Goal: Task Accomplishment & Management: Use online tool/utility

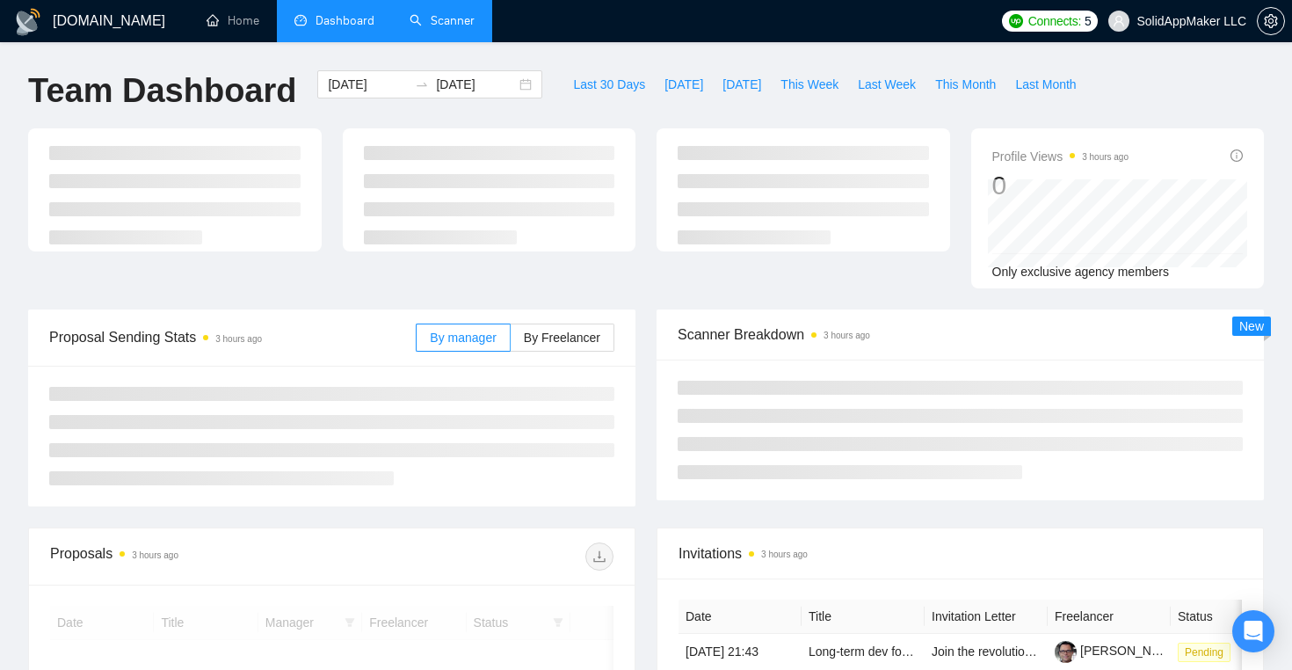
click at [473, 19] on link "Scanner" at bounding box center [442, 20] width 65 height 15
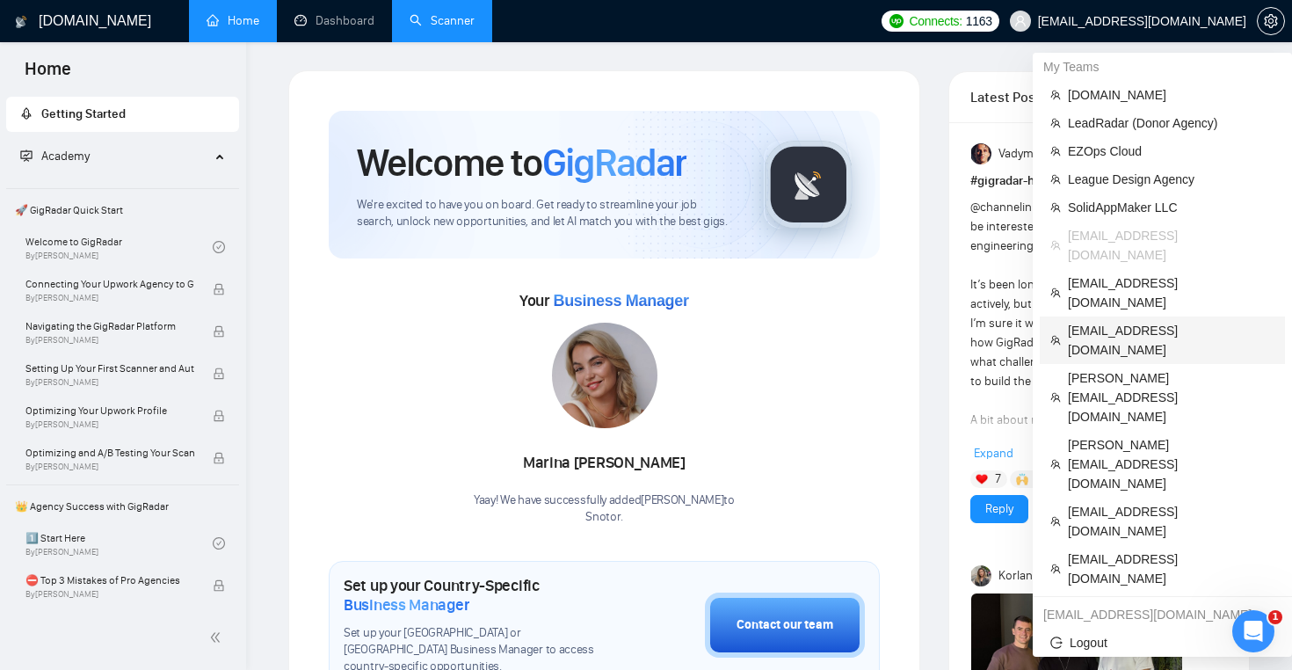
click at [1138, 321] on span "[EMAIL_ADDRESS][DOMAIN_NAME]" at bounding box center [1171, 340] width 207 height 39
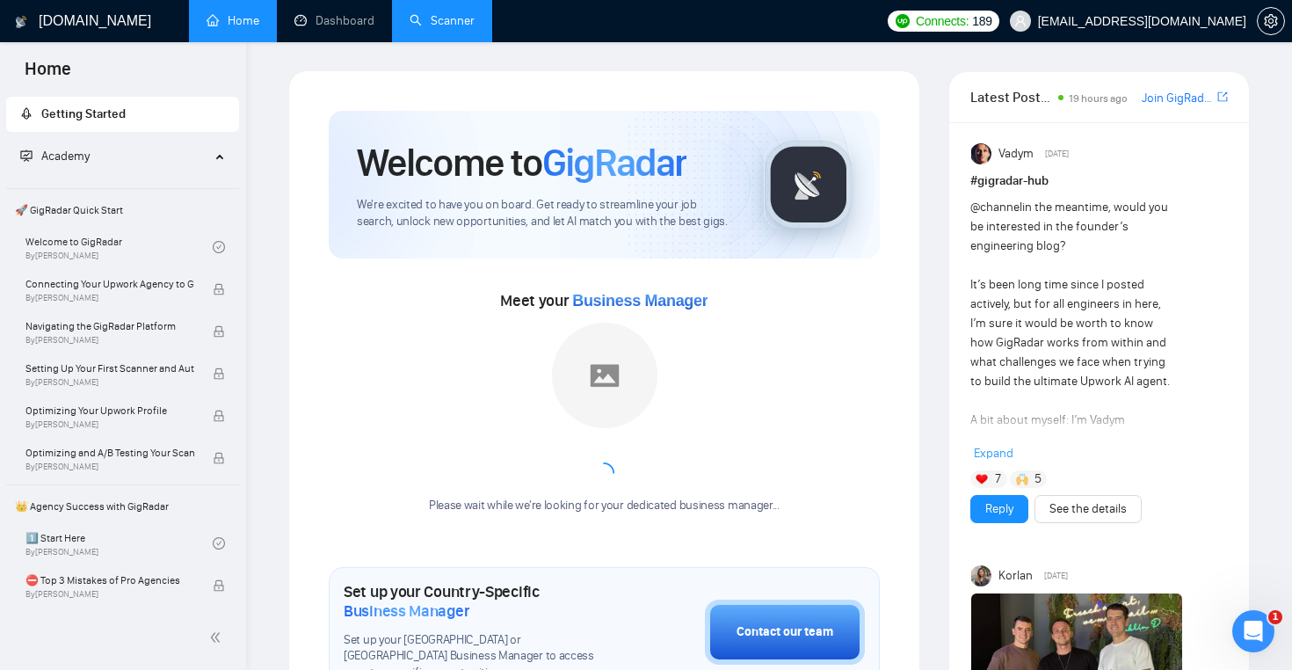
click at [422, 18] on link "Scanner" at bounding box center [442, 20] width 65 height 15
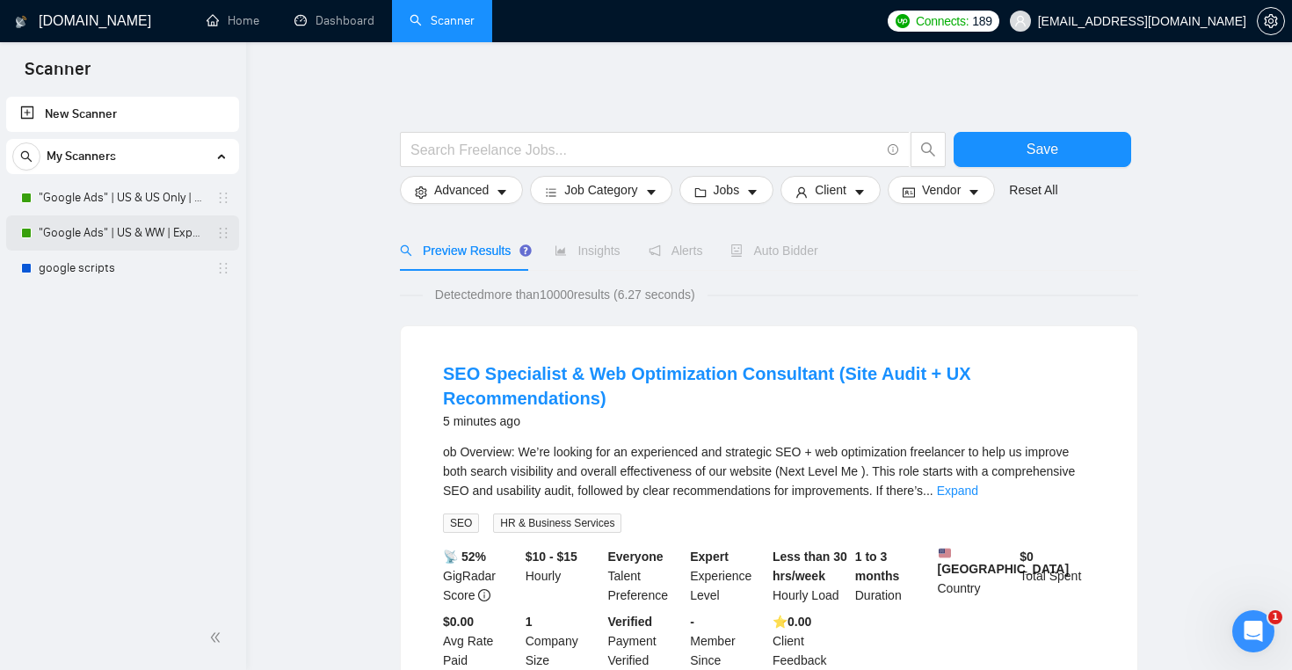
click at [134, 228] on link ""Google Ads" | US & WW | Expert" at bounding box center [122, 232] width 167 height 35
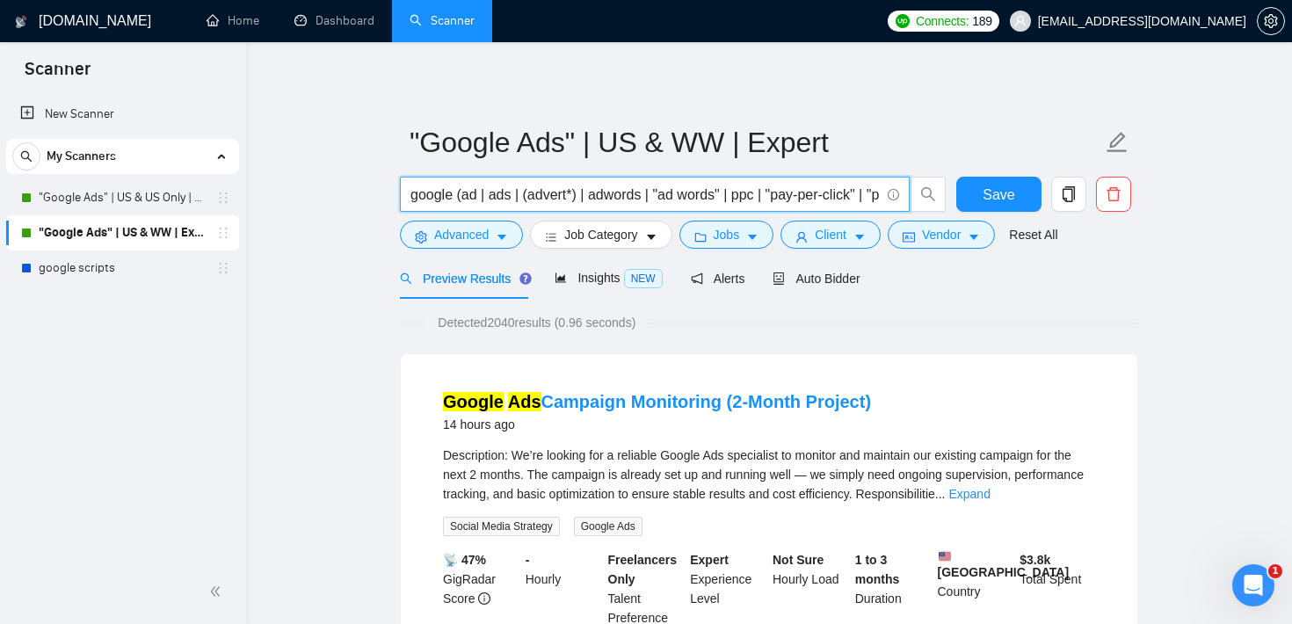
click at [479, 193] on input "google (ad | ads | (advert*) | adwords | "ad words" | ppc | "pay-per-click" | "…" at bounding box center [645, 195] width 469 height 22
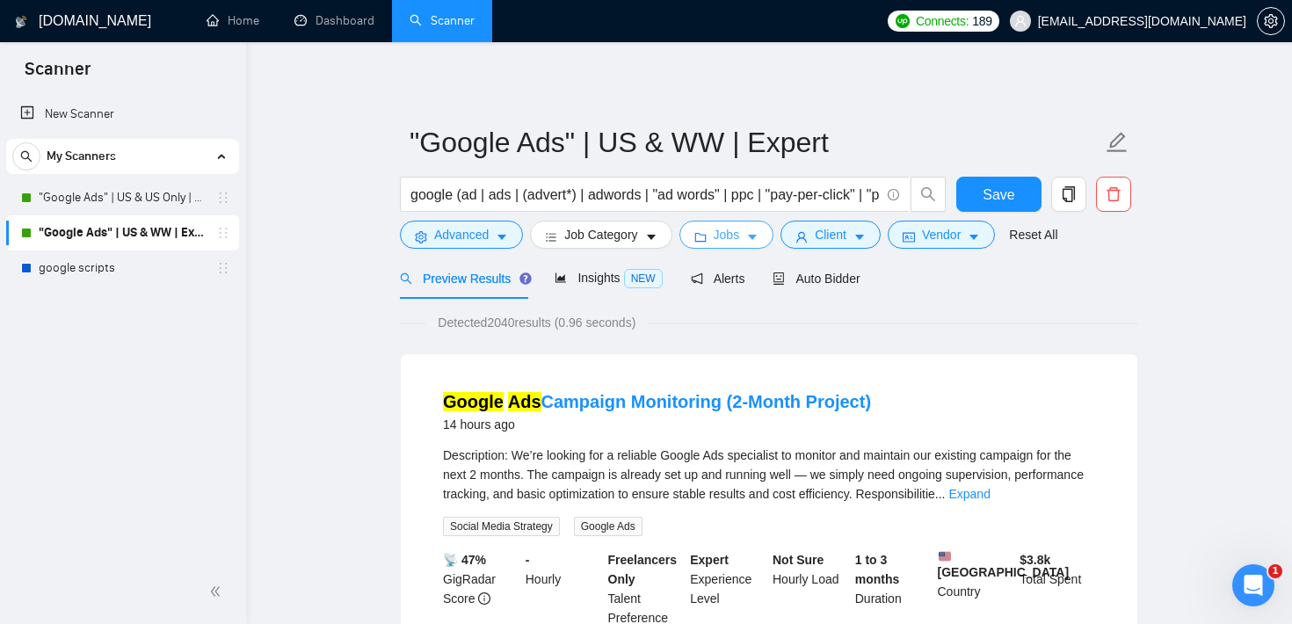
click at [703, 230] on span "folder" at bounding box center [701, 236] width 12 height 13
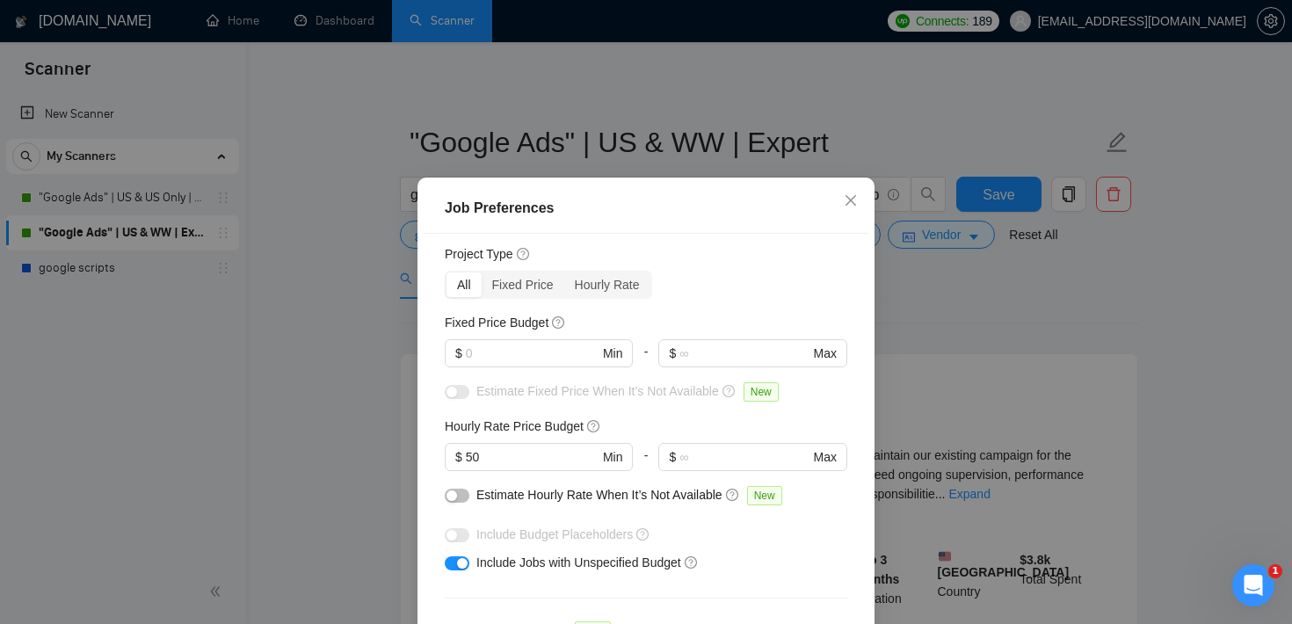
scroll to position [60, 0]
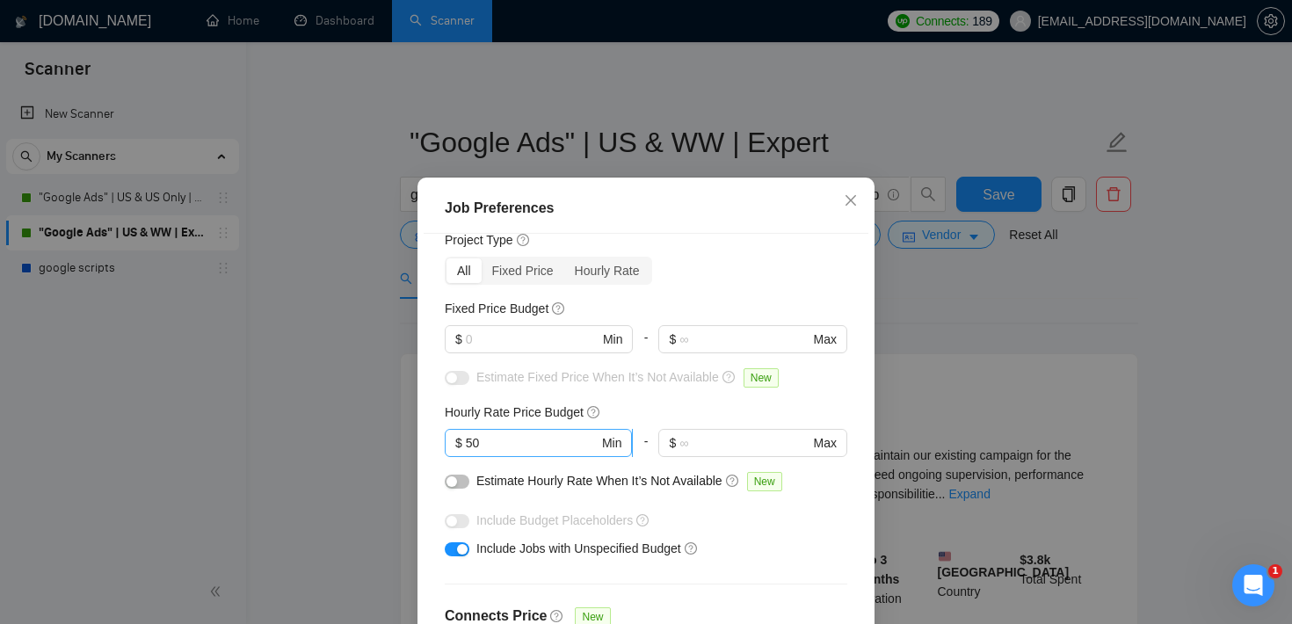
click at [513, 447] on input "50" at bounding box center [532, 442] width 133 height 19
click at [549, 343] on input "text" at bounding box center [532, 339] width 133 height 19
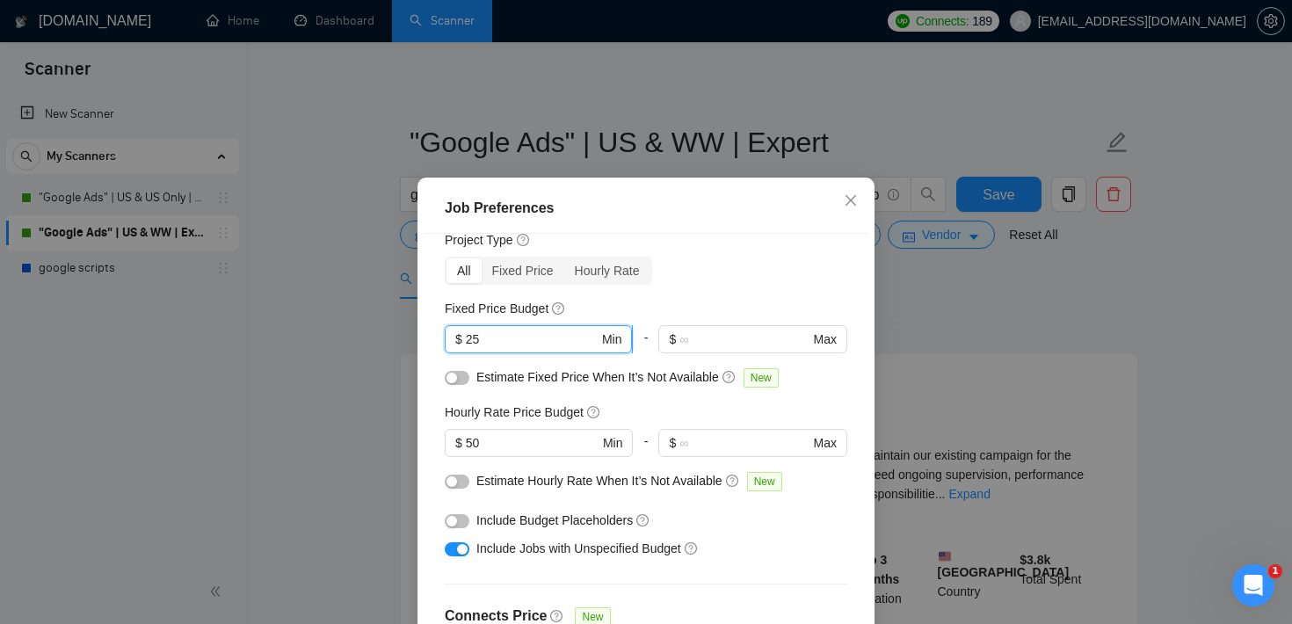
type input "2"
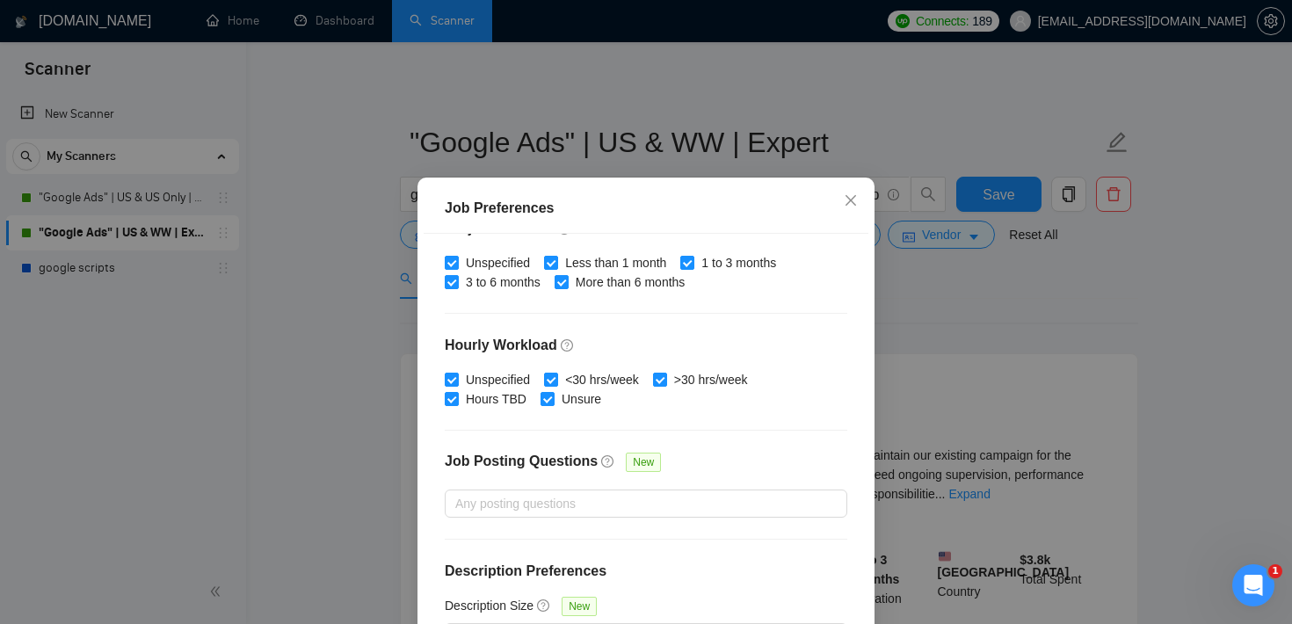
scroll to position [124, 0]
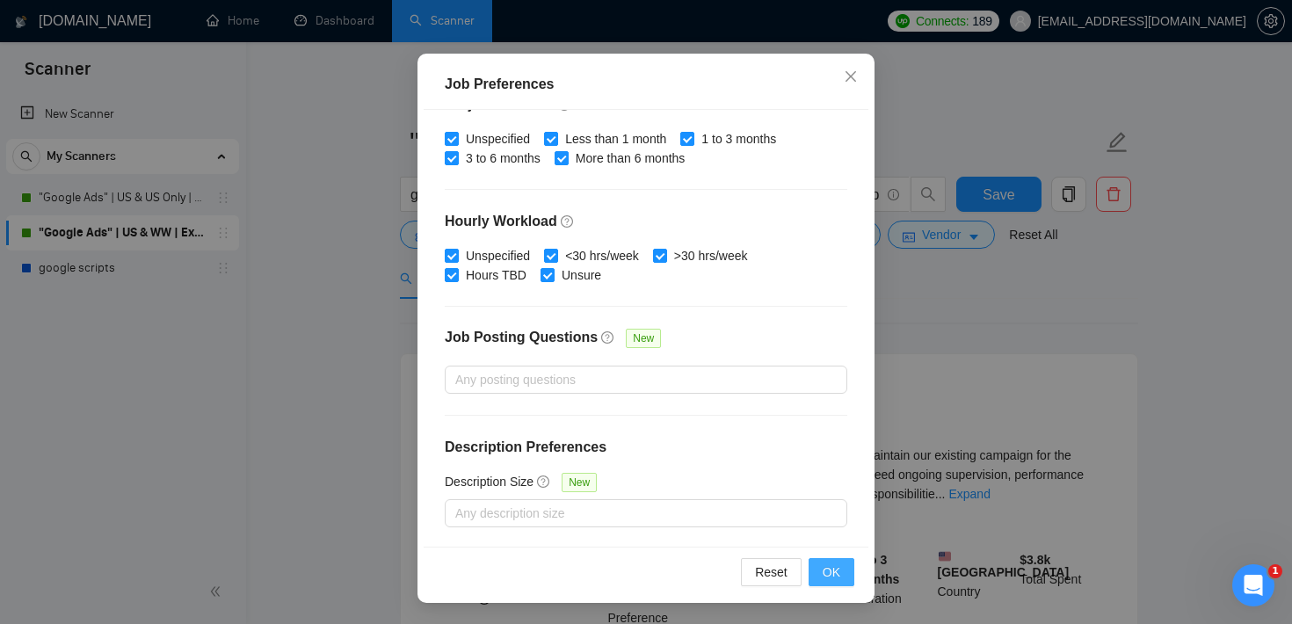
type input "5000"
click at [842, 579] on button "OK" at bounding box center [832, 572] width 46 height 28
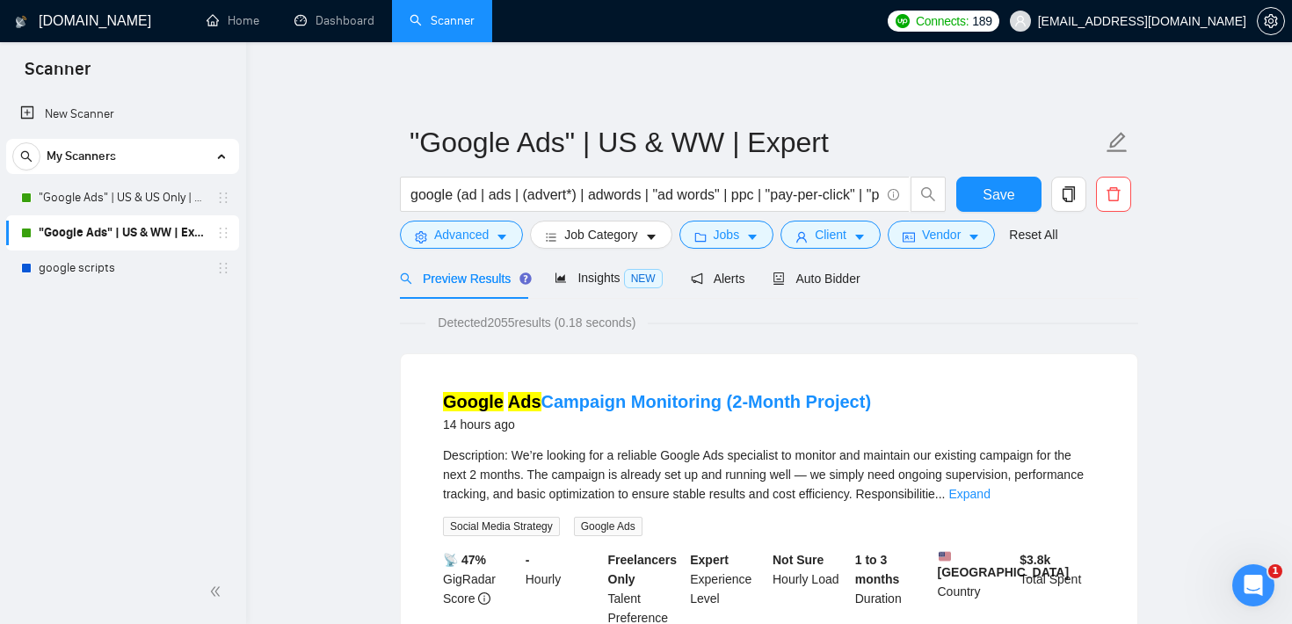
scroll to position [52, 0]
click at [808, 230] on span "user" at bounding box center [802, 236] width 12 height 13
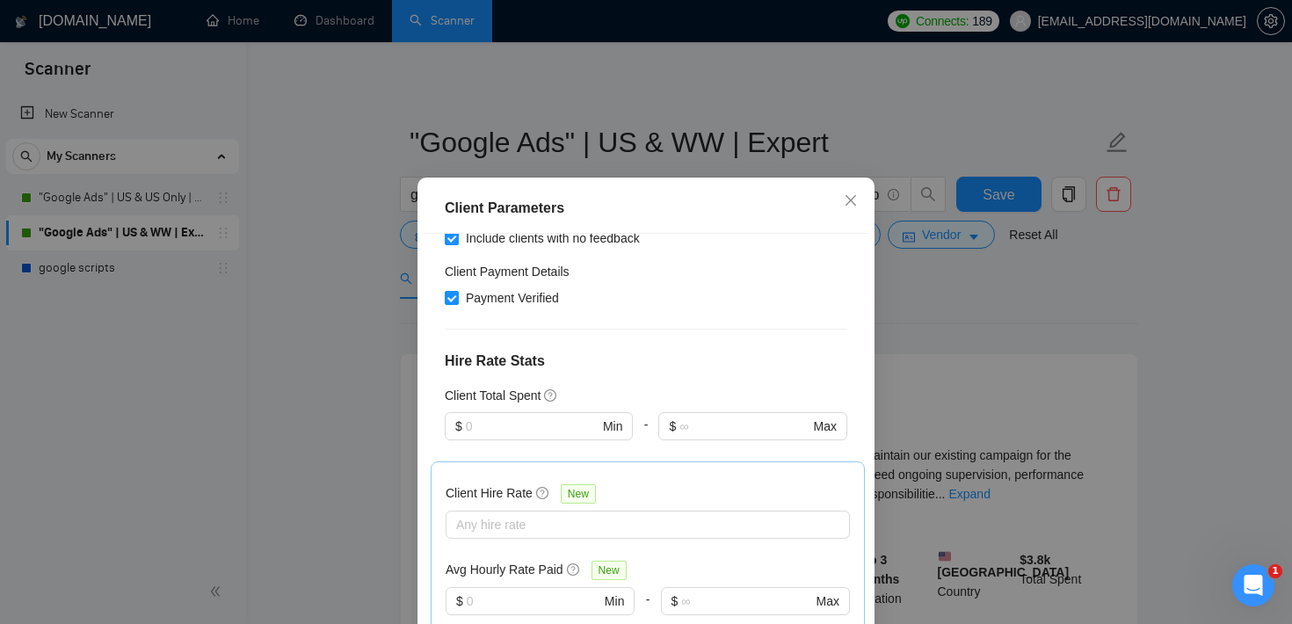
scroll to position [324, 0]
click at [948, 285] on div "Client Parameters Client Location Include Client Countries [GEOGRAPHIC_DATA] Ex…" at bounding box center [646, 312] width 1292 height 624
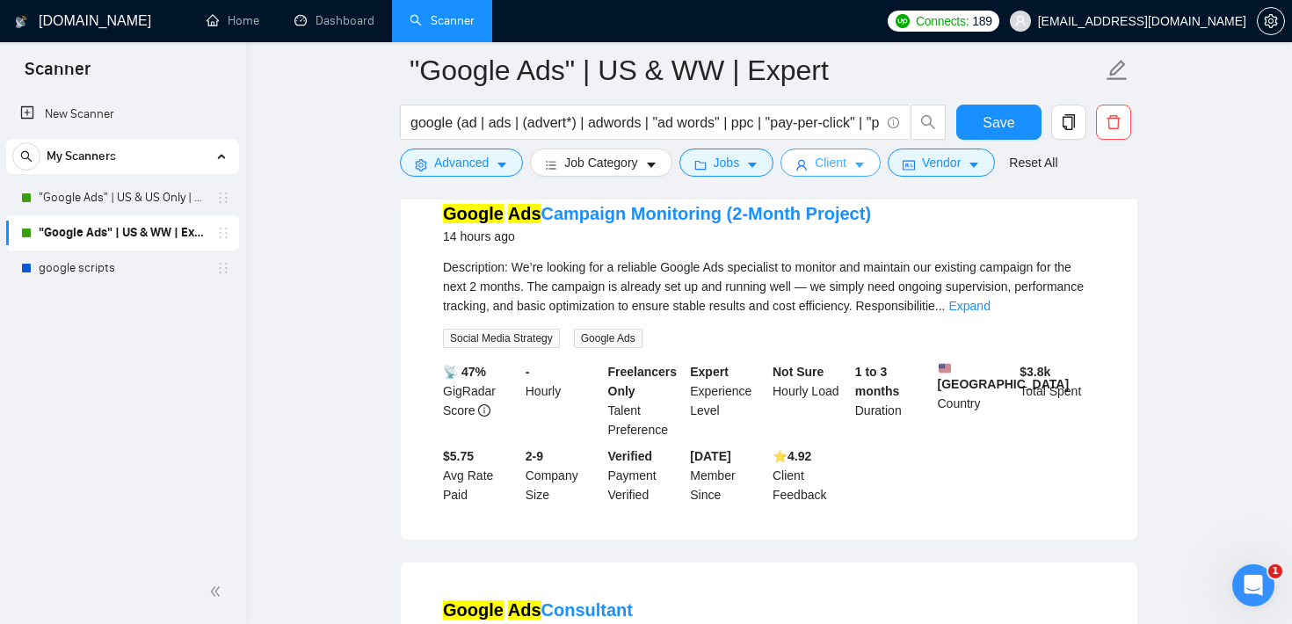
scroll to position [0, 0]
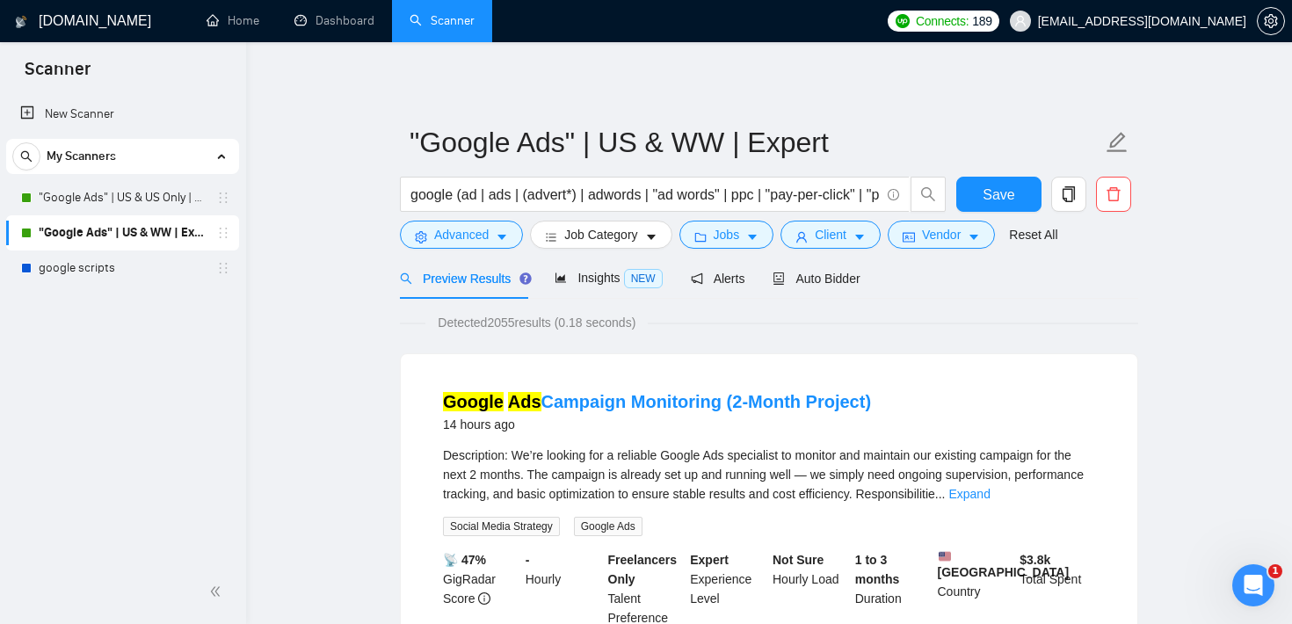
click at [978, 249] on form ""Google Ads" | US & WW | Expert google (ad | ads | (advert*) | adwords | "ad wo…" at bounding box center [769, 185] width 738 height 143
click at [978, 244] on button "Vendor" at bounding box center [941, 235] width 107 height 28
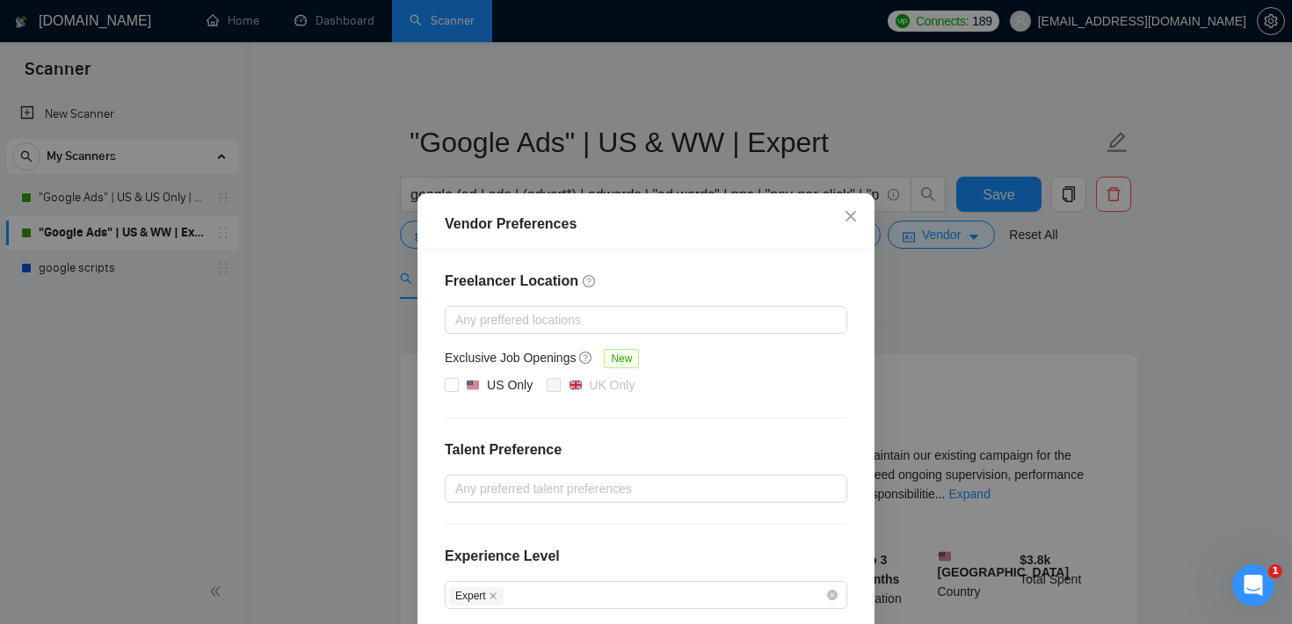
click at [531, 504] on div "Freelancer Location Any preffered locations Exclusive Job Openings New US Only …" at bounding box center [646, 493] width 445 height 487
click at [541, 489] on div at bounding box center [637, 488] width 376 height 21
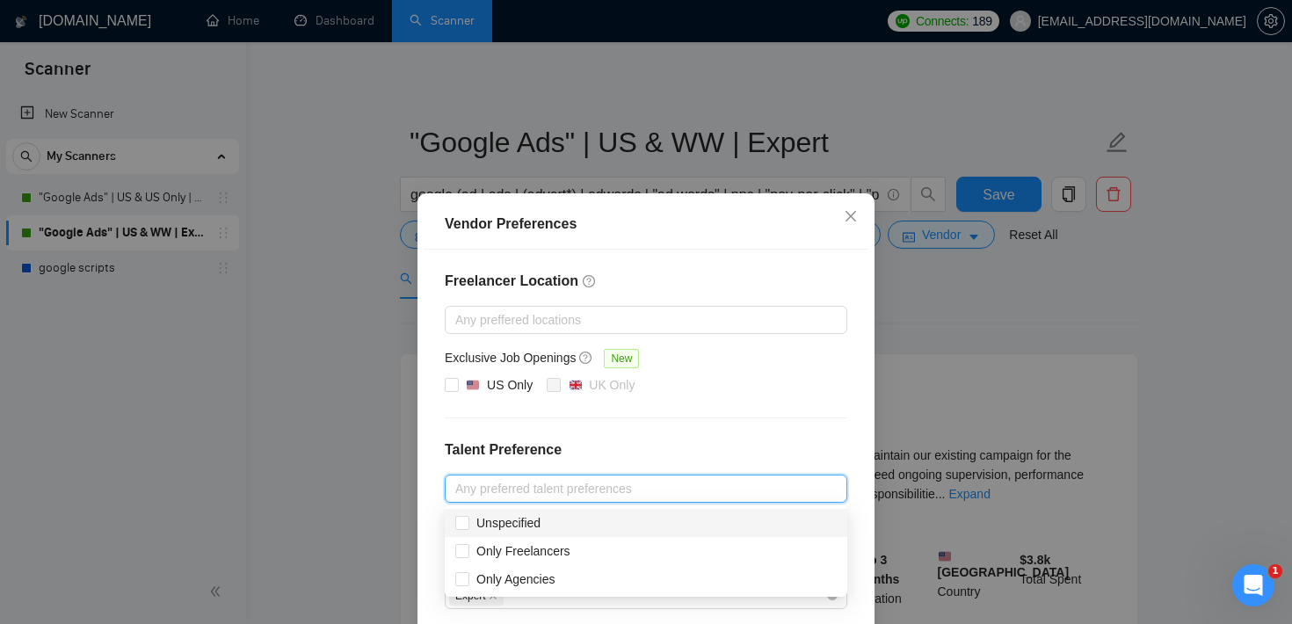
click at [601, 434] on div "Freelancer Location Any preffered locations Exclusive Job Openings New US Only …" at bounding box center [646, 493] width 445 height 487
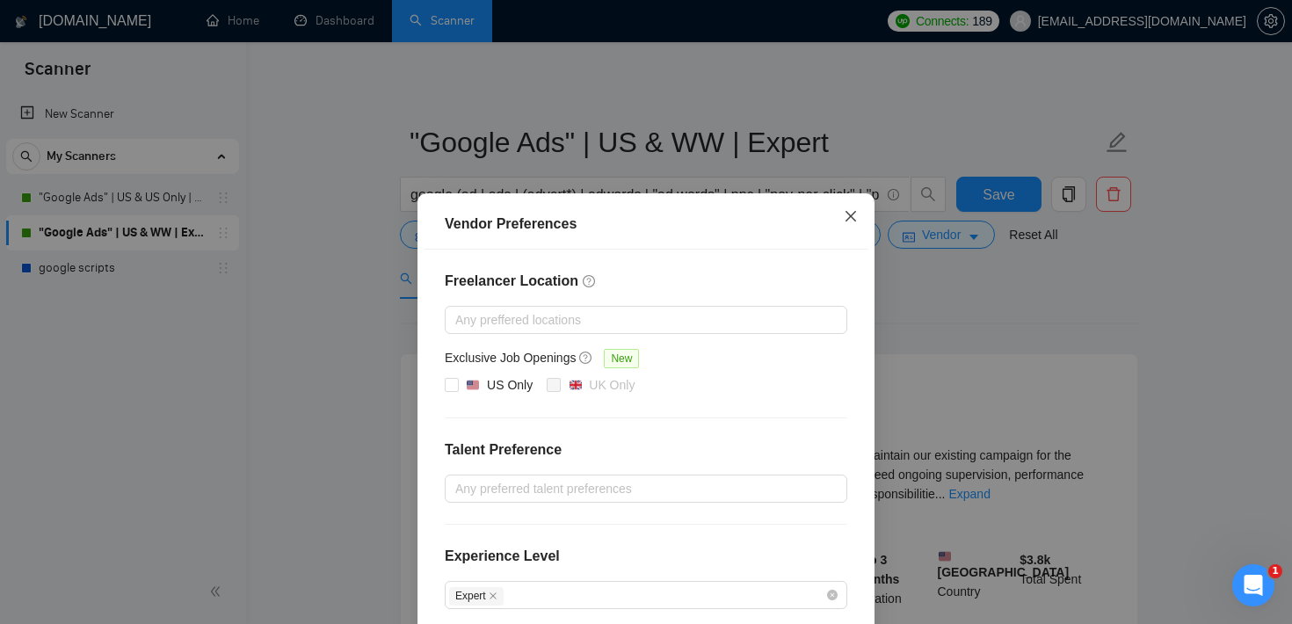
click at [852, 212] on icon "close" at bounding box center [851, 216] width 14 height 14
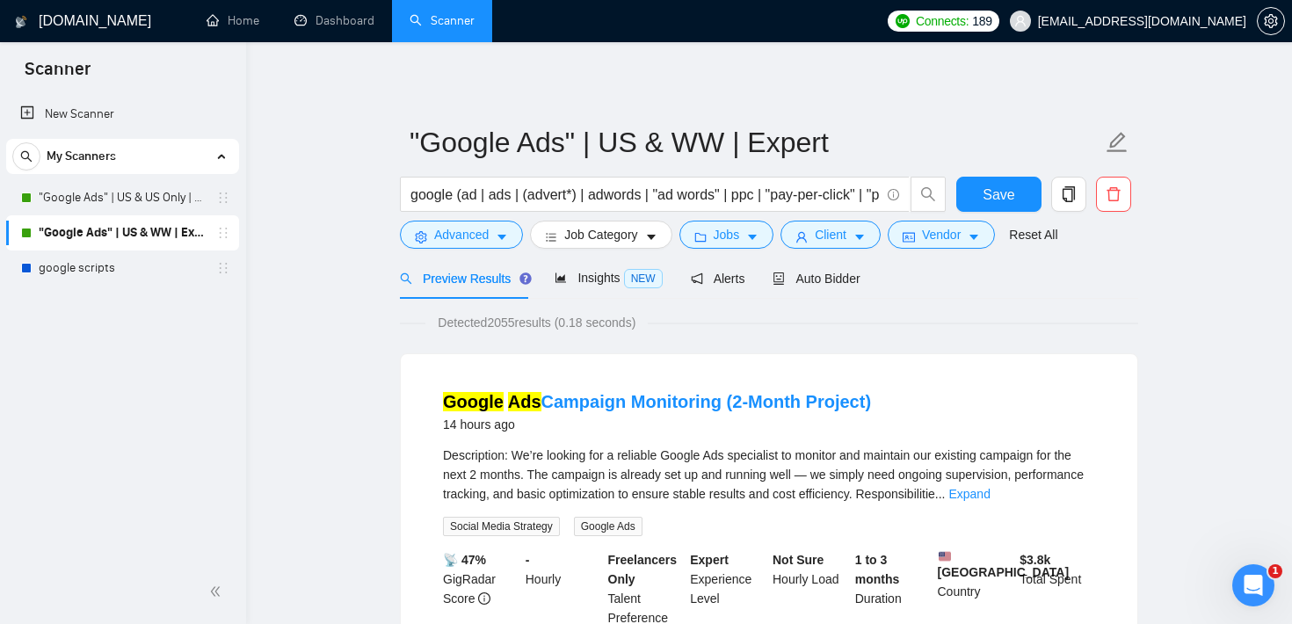
click at [814, 272] on span "Auto Bidder" at bounding box center [816, 279] width 87 height 14
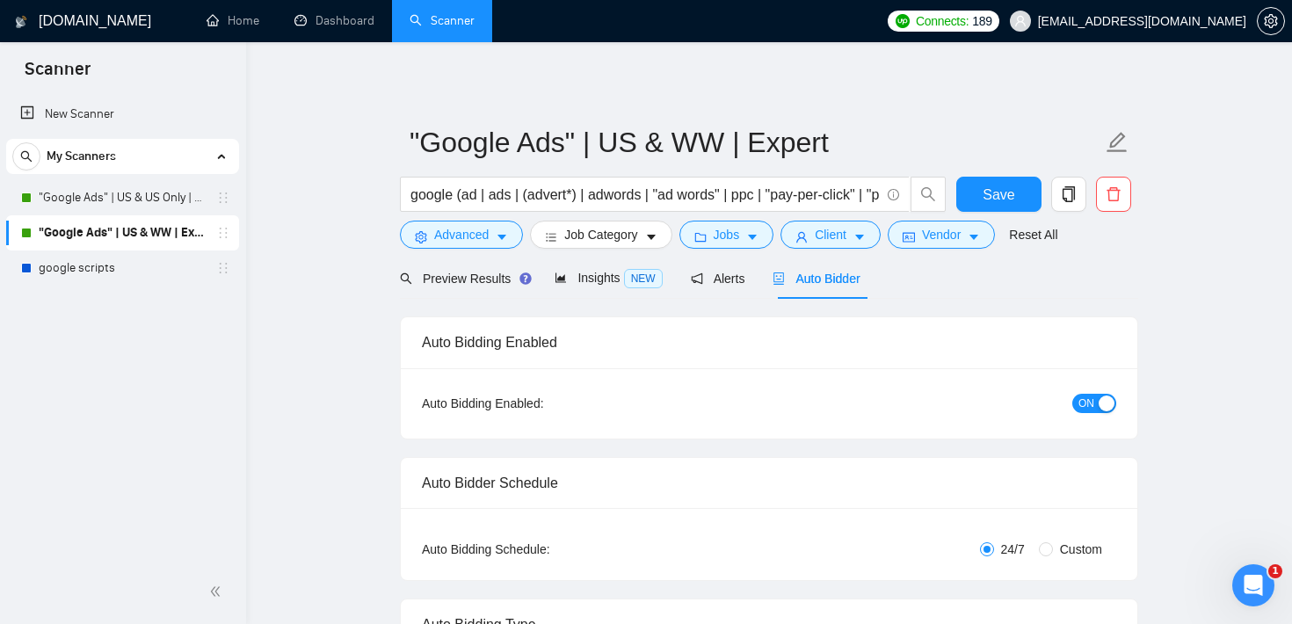
click at [834, 236] on span "Client" at bounding box center [831, 234] width 32 height 19
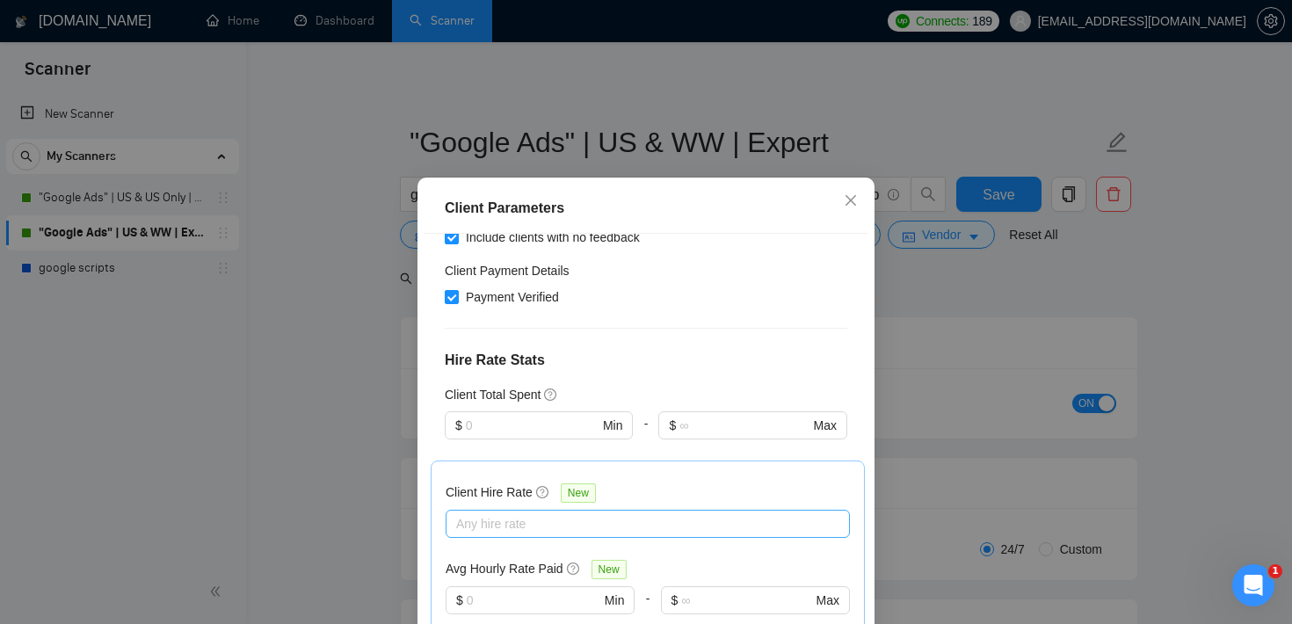
click at [484, 527] on div at bounding box center [639, 523] width 378 height 21
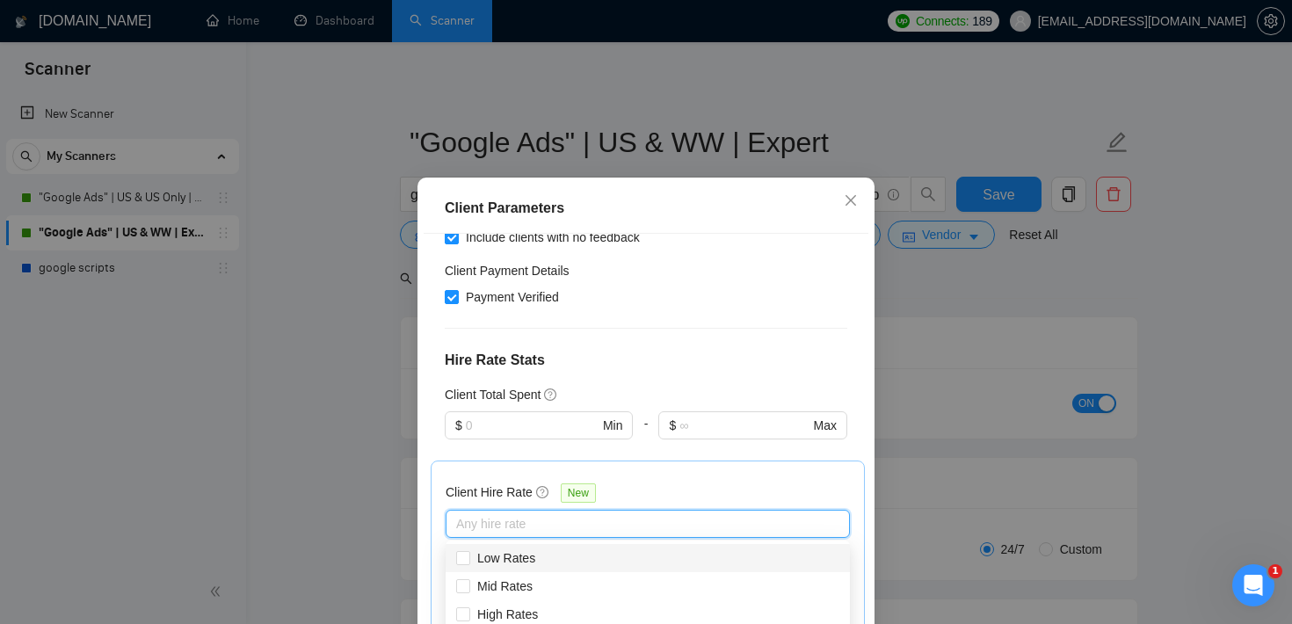
click at [540, 455] on div at bounding box center [539, 450] width 188 height 21
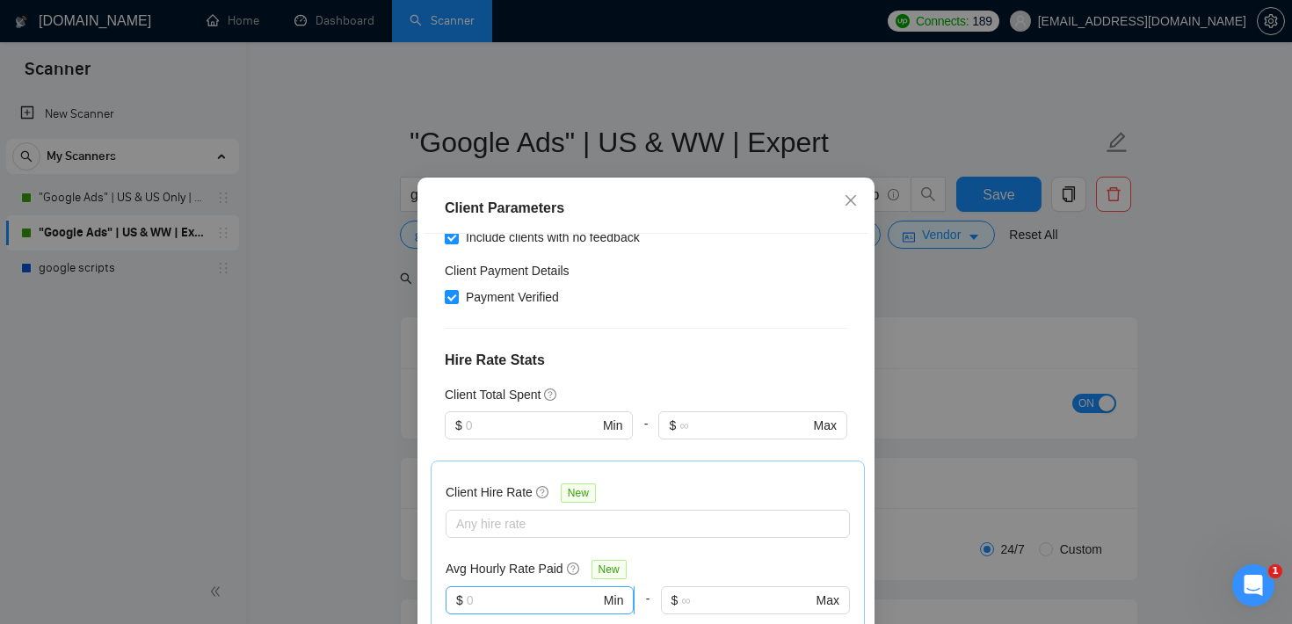
click at [503, 611] on span "$ Min" at bounding box center [540, 600] width 188 height 28
click at [538, 431] on input "text" at bounding box center [532, 425] width 133 height 19
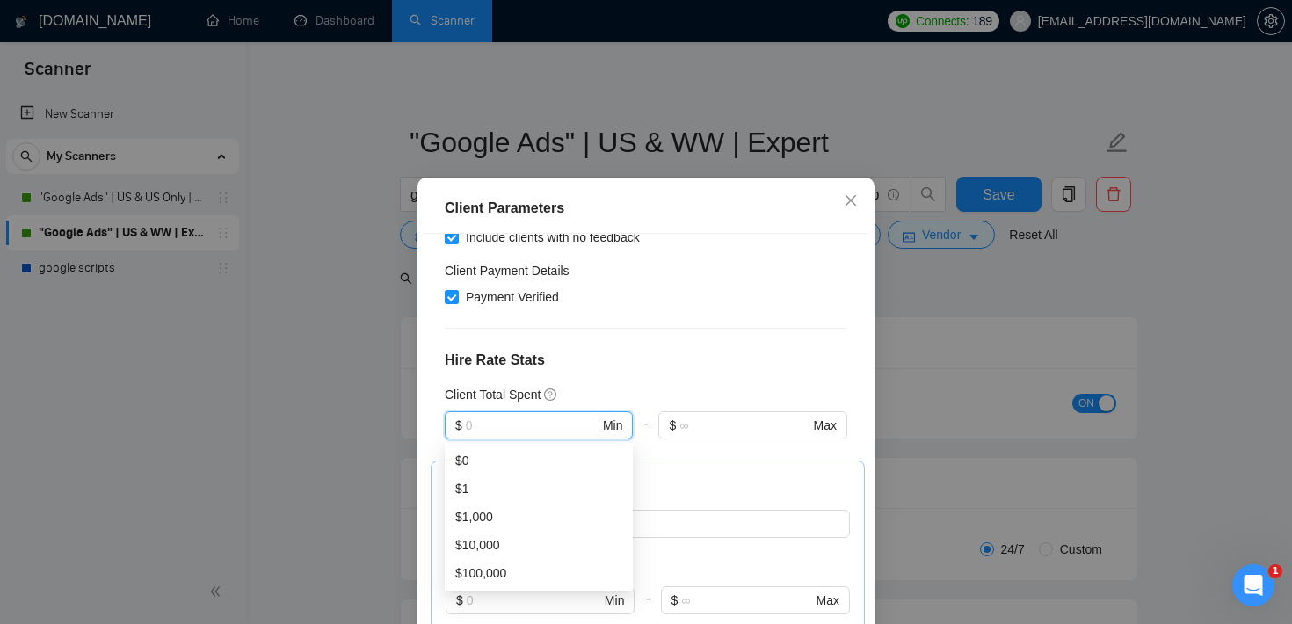
click at [1021, 273] on div "Client Parameters Client Location Include Client Countries [GEOGRAPHIC_DATA] Ex…" at bounding box center [646, 312] width 1292 height 624
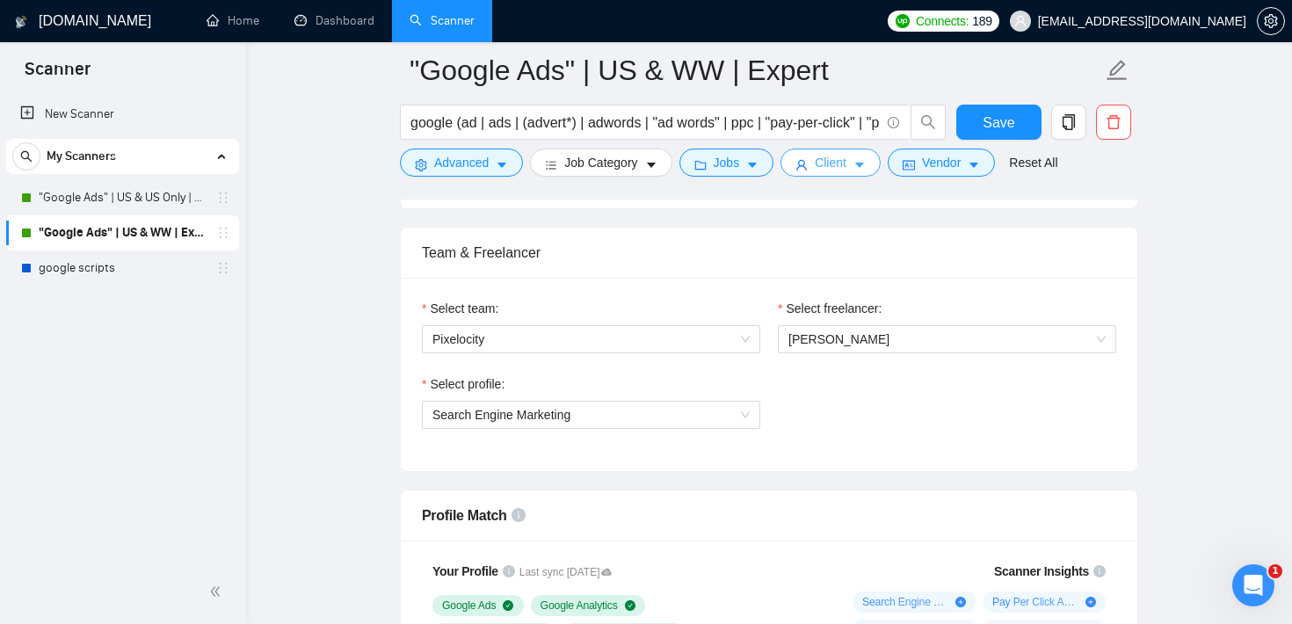
scroll to position [855, 0]
click at [897, 335] on span "[PERSON_NAME]" at bounding box center [947, 338] width 317 height 26
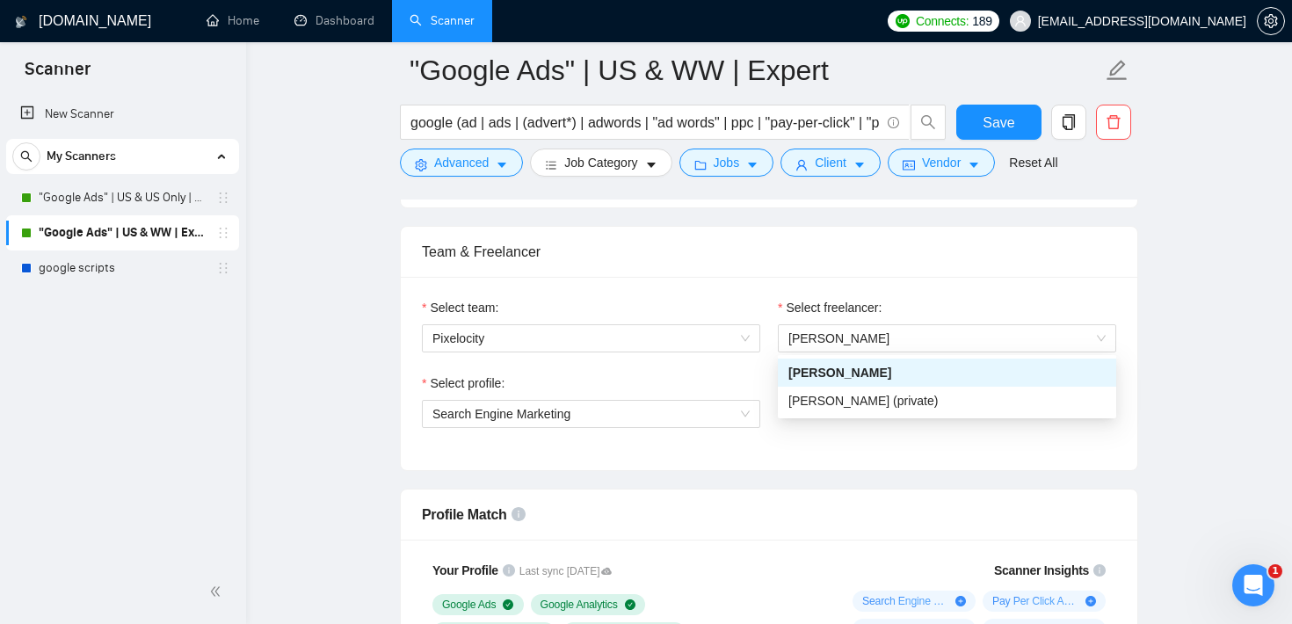
click at [890, 243] on div "Team & Freelancer" at bounding box center [769, 252] width 695 height 50
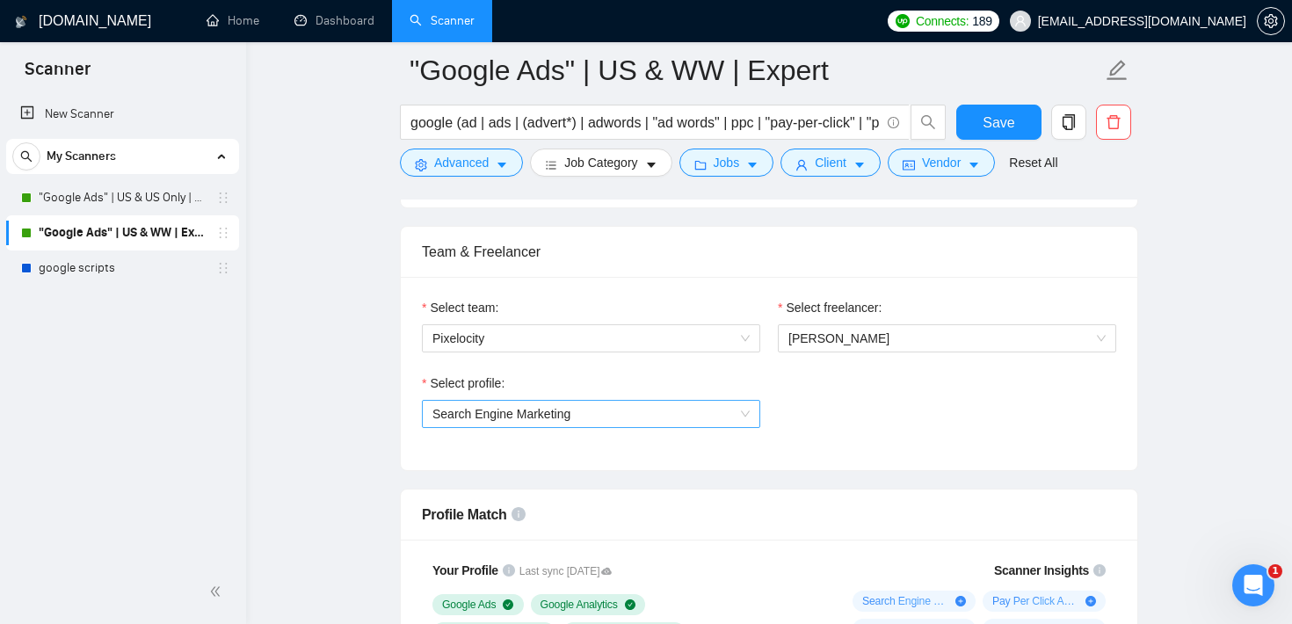
click at [696, 414] on span "Search Engine Marketing" at bounding box center [591, 414] width 317 height 26
click at [815, 374] on div "Select profile: Search Engine Marketing" at bounding box center [769, 412] width 712 height 76
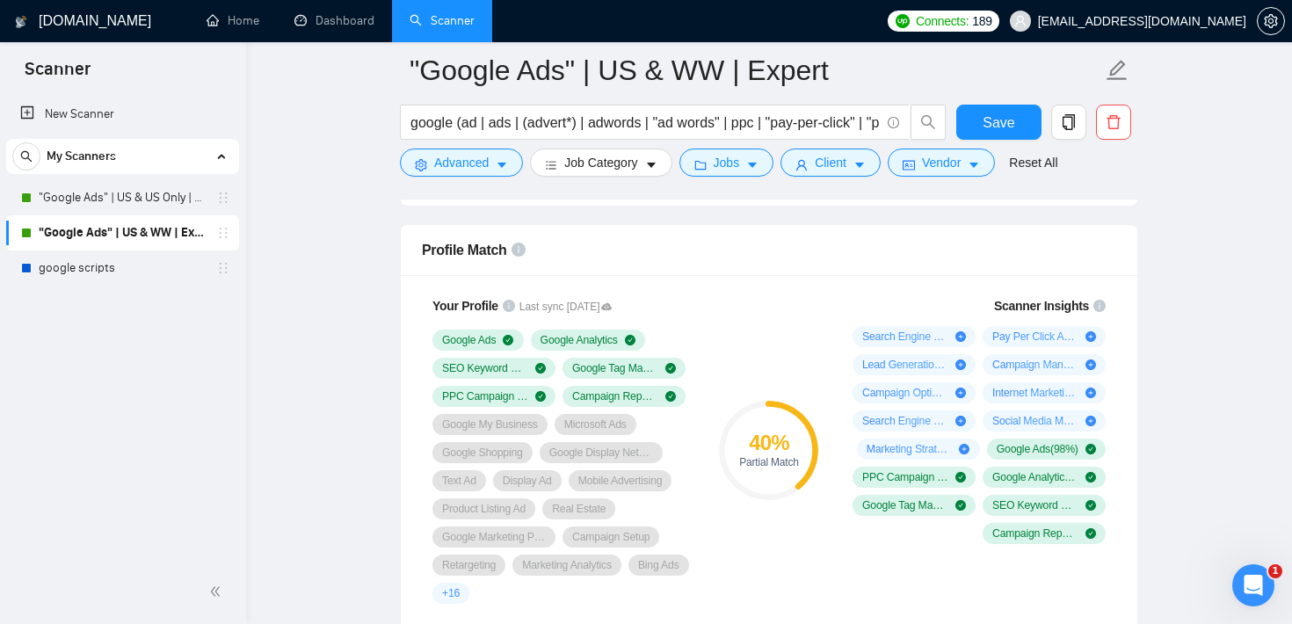
scroll to position [1129, 0]
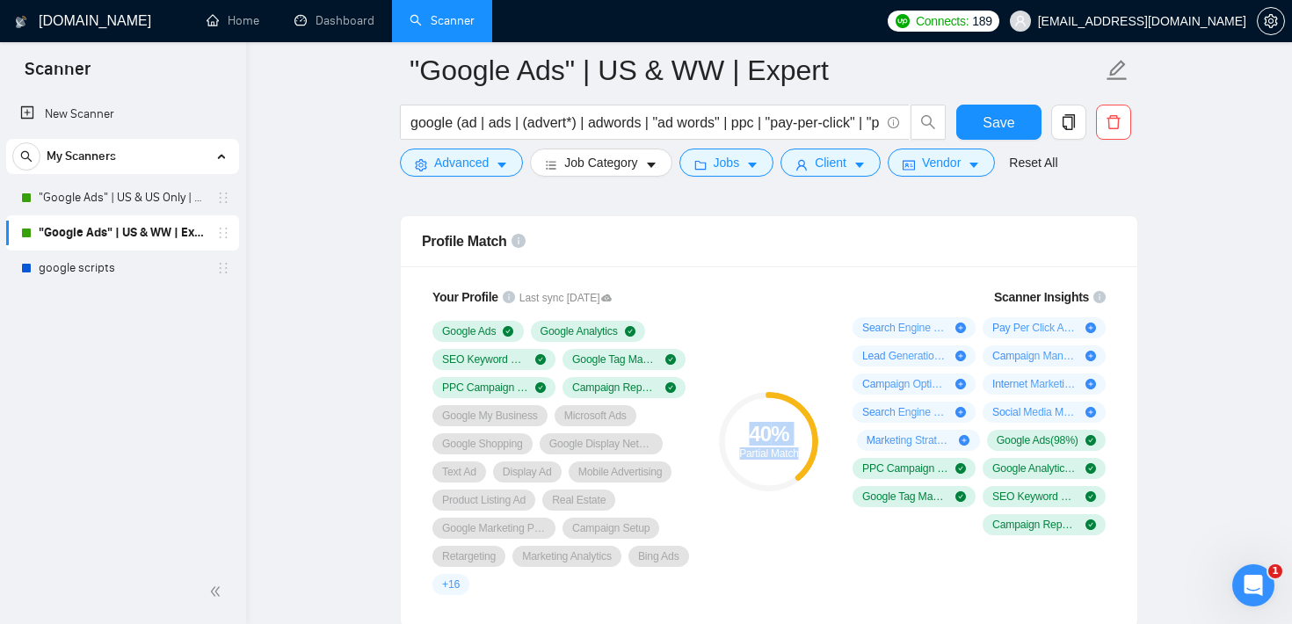
drag, startPoint x: 745, startPoint y: 425, endPoint x: 800, endPoint y: 451, distance: 61.0
click at [800, 451] on div "40 % Partial Match" at bounding box center [768, 441] width 99 height 35
click at [775, 284] on div "40 % Partial Match" at bounding box center [769, 441] width 118 height 329
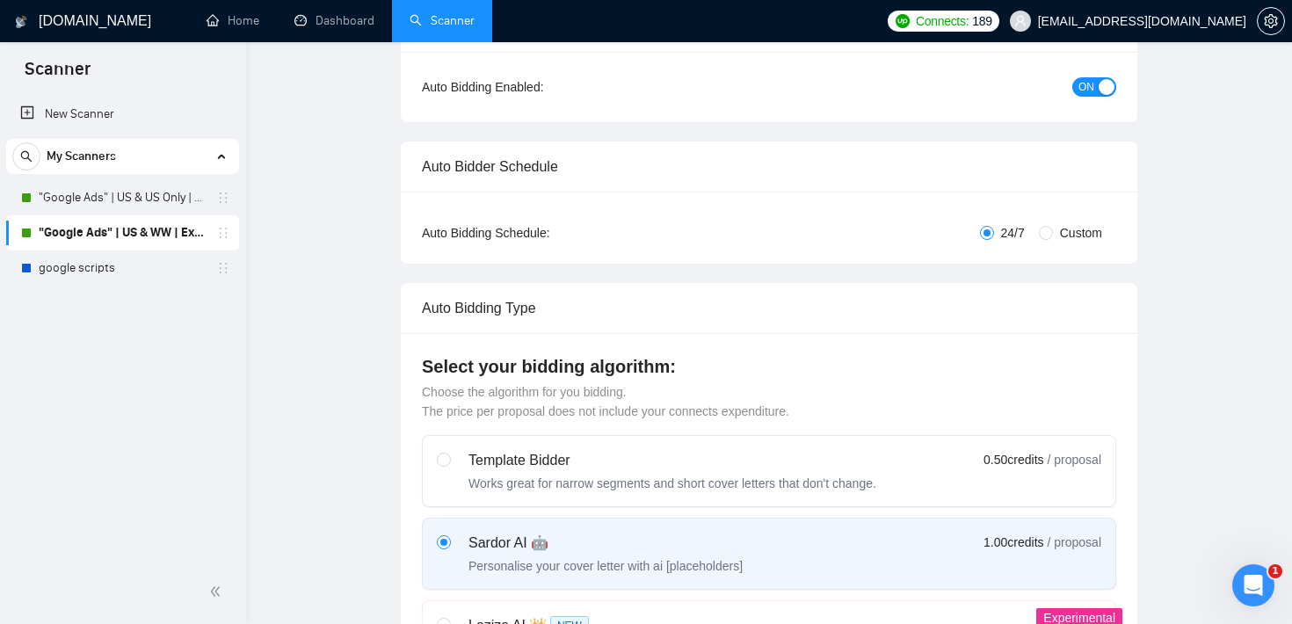
scroll to position [0, 0]
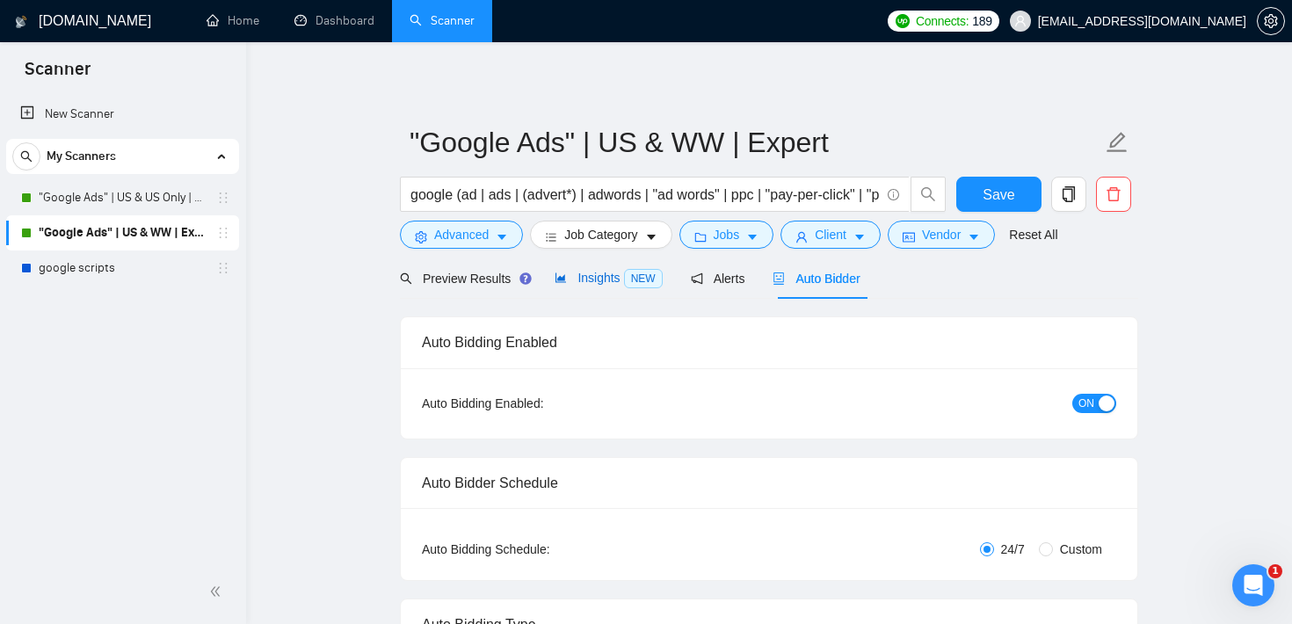
click at [618, 282] on span "Insights NEW" at bounding box center [608, 278] width 107 height 14
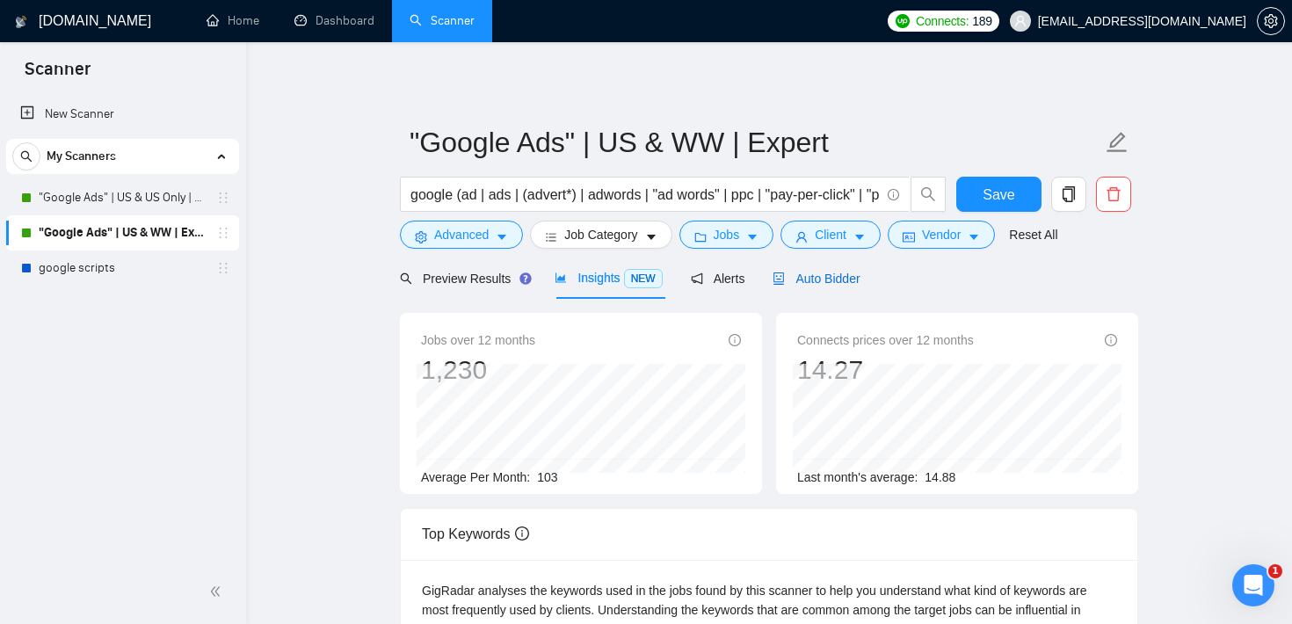
click at [838, 278] on span "Auto Bidder" at bounding box center [816, 279] width 87 height 14
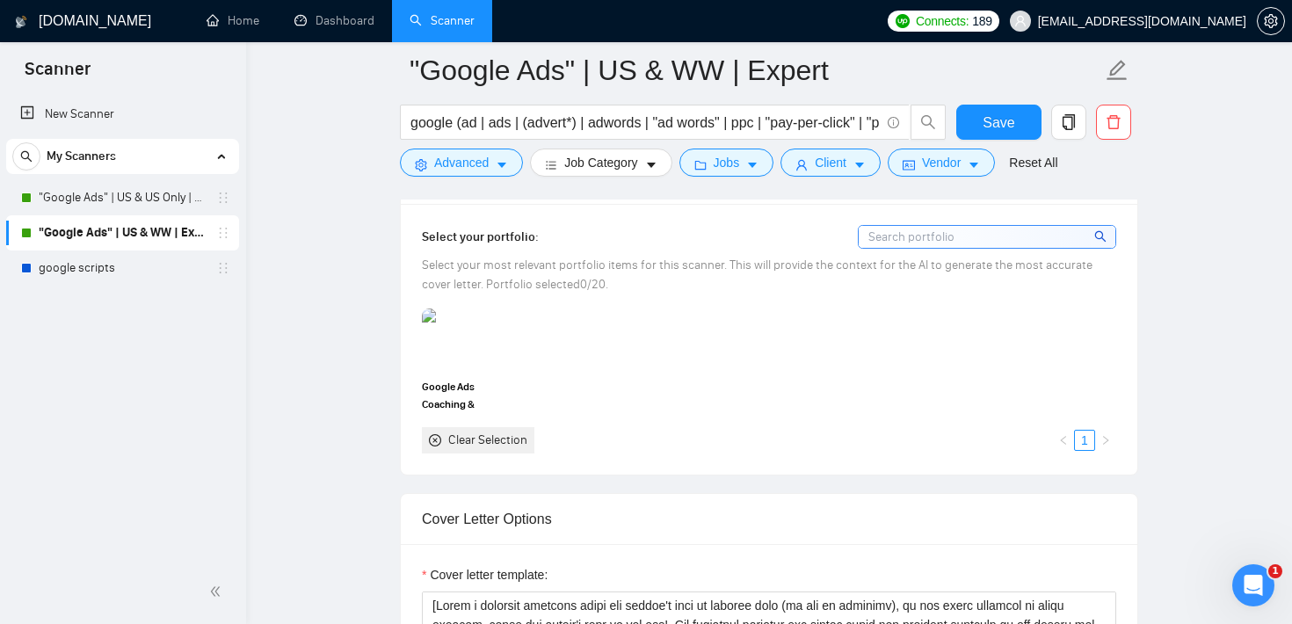
scroll to position [1620, 0]
drag, startPoint x: 550, startPoint y: 285, endPoint x: 584, endPoint y: 284, distance: 33.4
click at [584, 284] on div "Select your most relevant portfolio items for this scanner. This will provide t…" at bounding box center [769, 276] width 695 height 39
click at [624, 326] on div "Google Ads Coaching & Management Clear Selection 1" at bounding box center [769, 381] width 705 height 144
click at [707, 460] on div "Select your portfolio: Select your most relevant portfolio items for this scann…" at bounding box center [769, 340] width 737 height 270
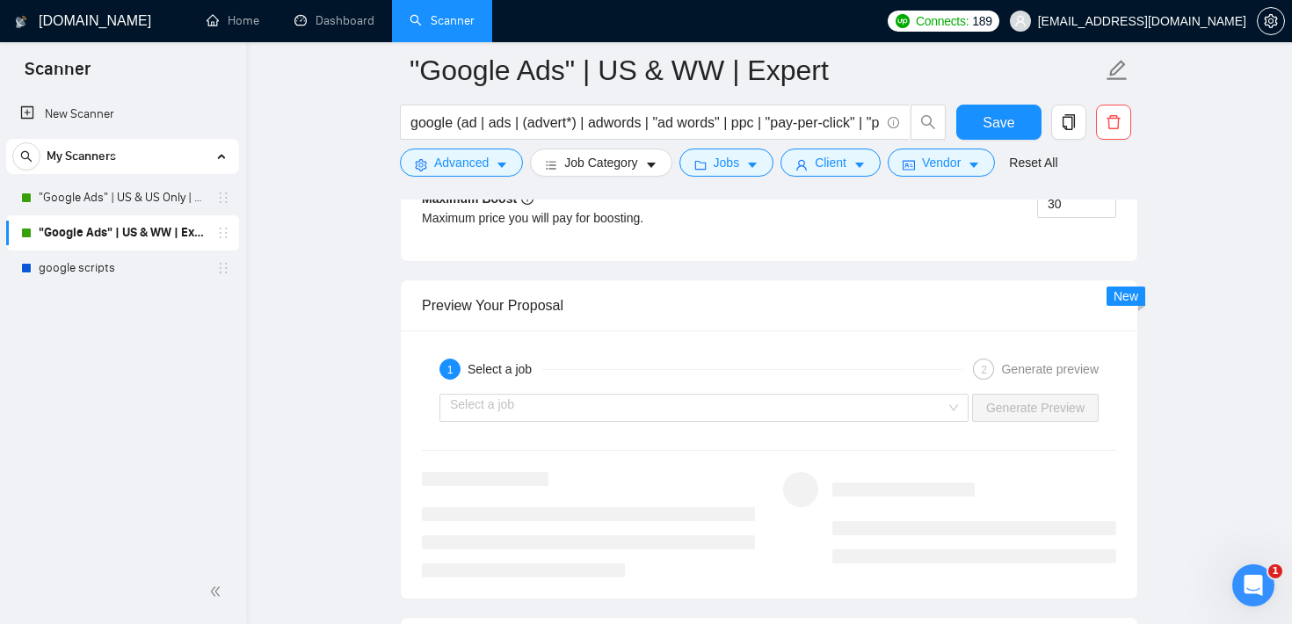
scroll to position [3321, 0]
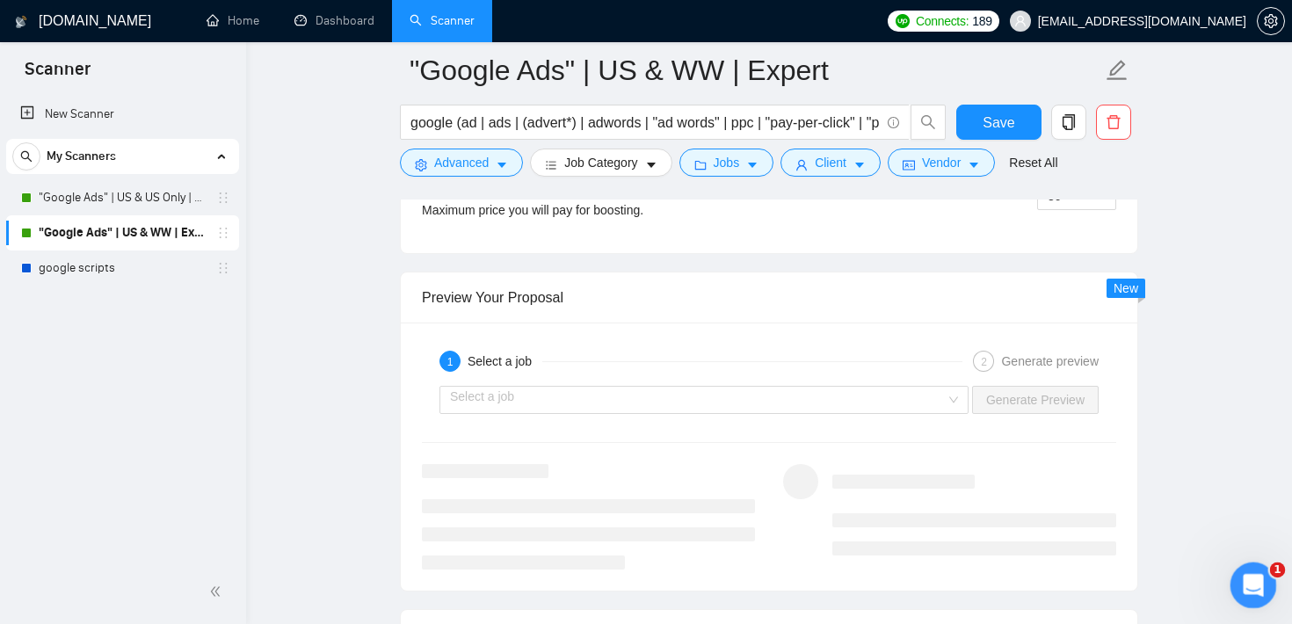
click at [1241, 581] on icon "Open Intercom Messenger" at bounding box center [1251, 583] width 29 height 29
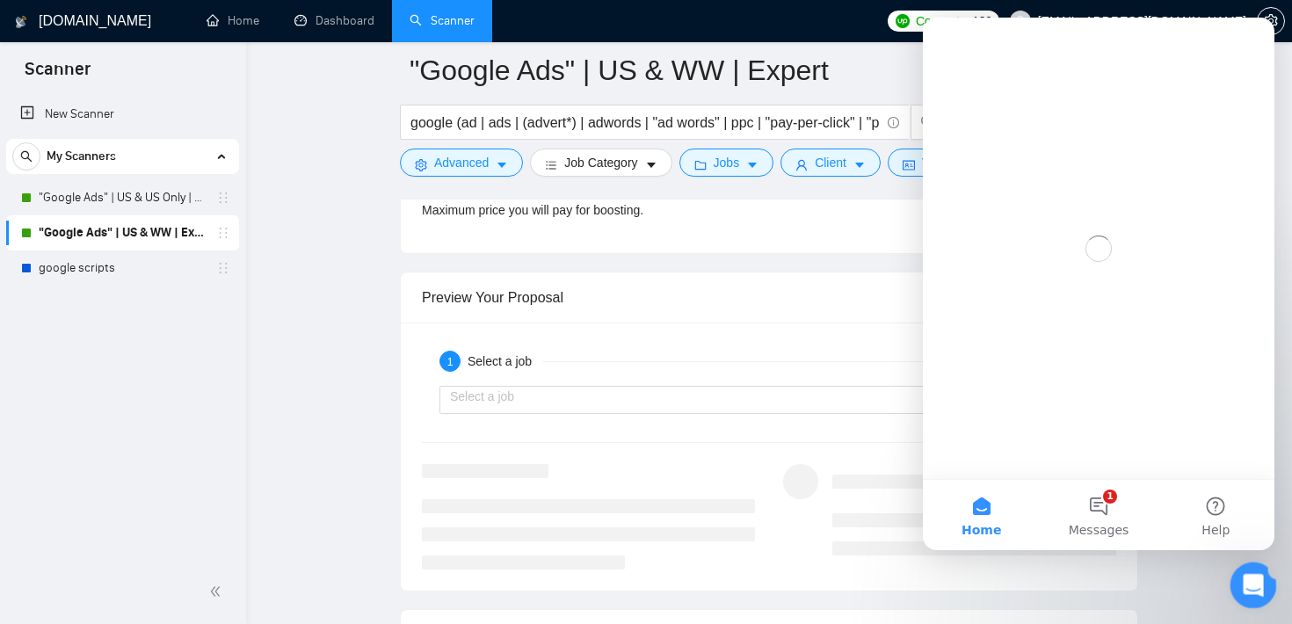
scroll to position [0, 0]
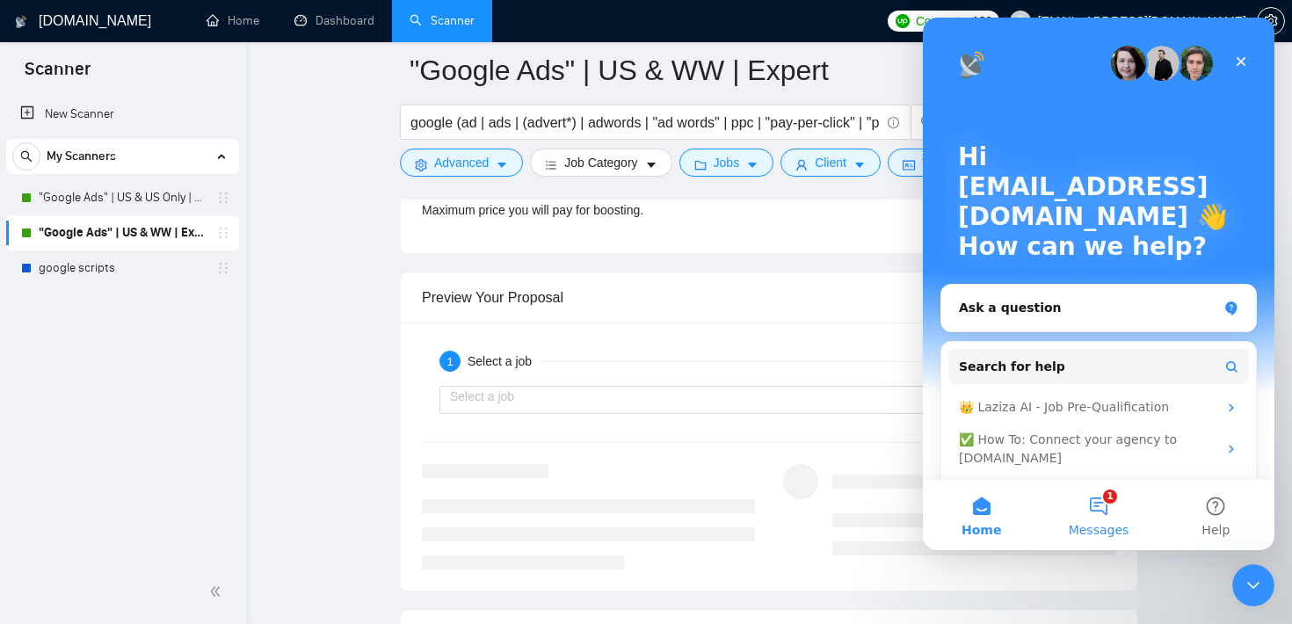
click at [1098, 510] on button "1 Messages" at bounding box center [1098, 515] width 117 height 70
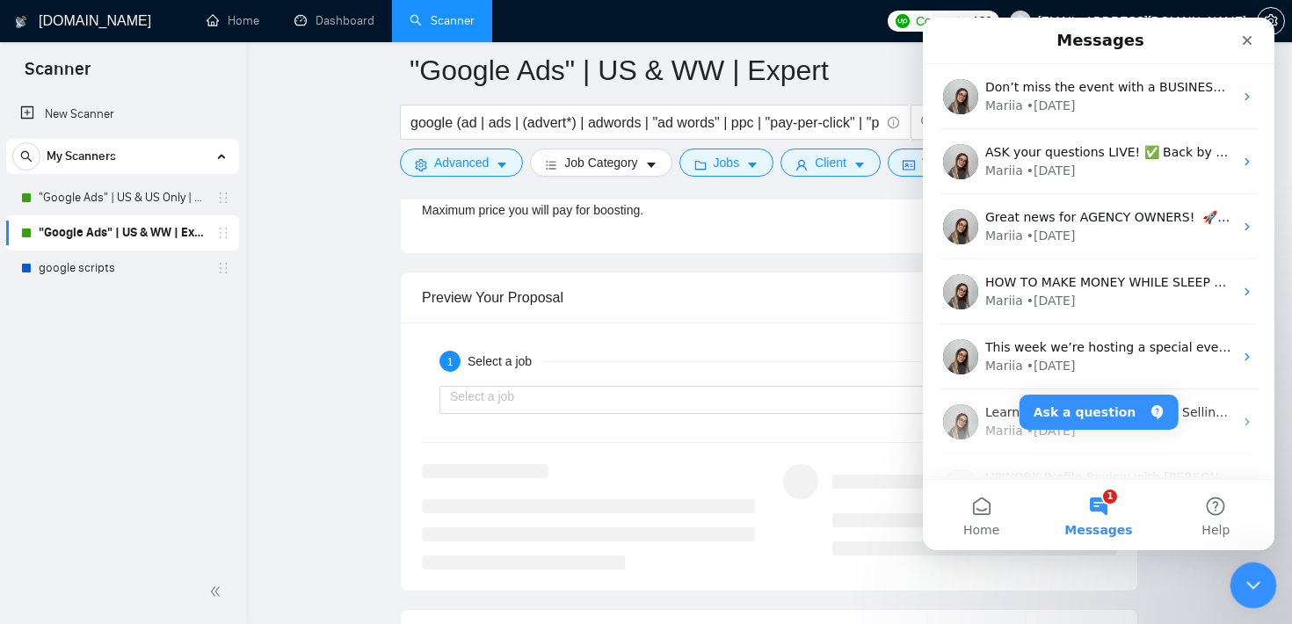
click at [1256, 582] on icon "Close Intercom Messenger" at bounding box center [1250, 582] width 21 height 21
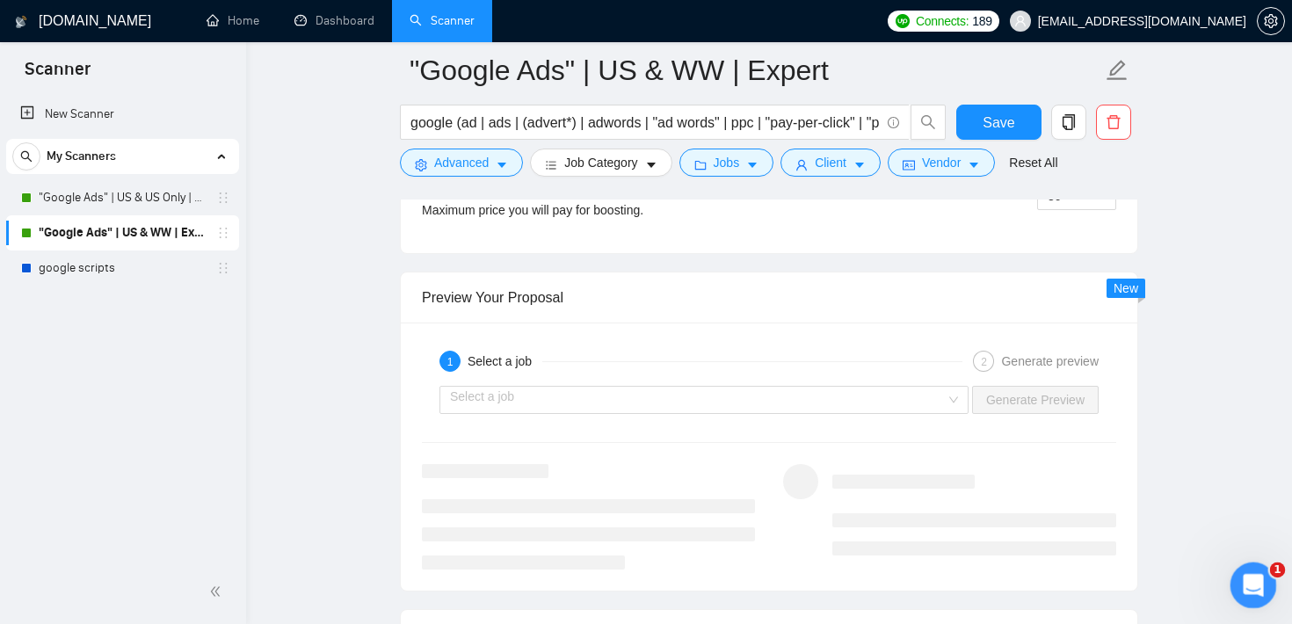
click at [1247, 585] on icon "Open Intercom Messenger" at bounding box center [1251, 583] width 12 height 14
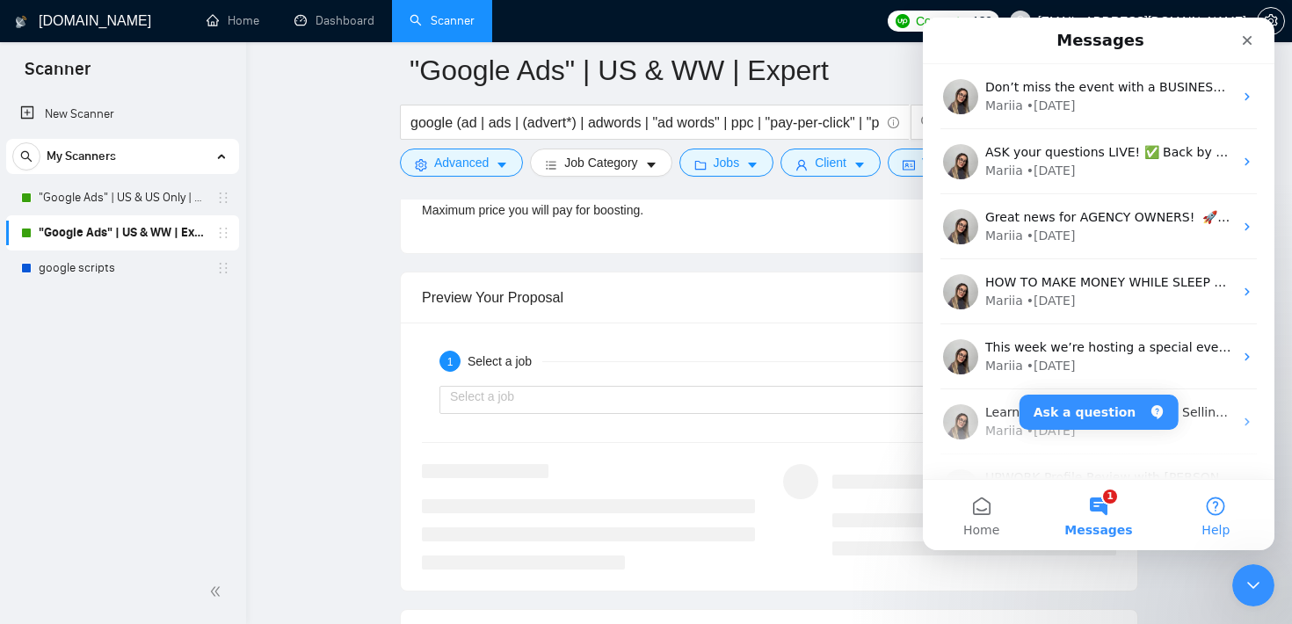
click at [1216, 497] on button "Help" at bounding box center [1216, 515] width 117 height 70
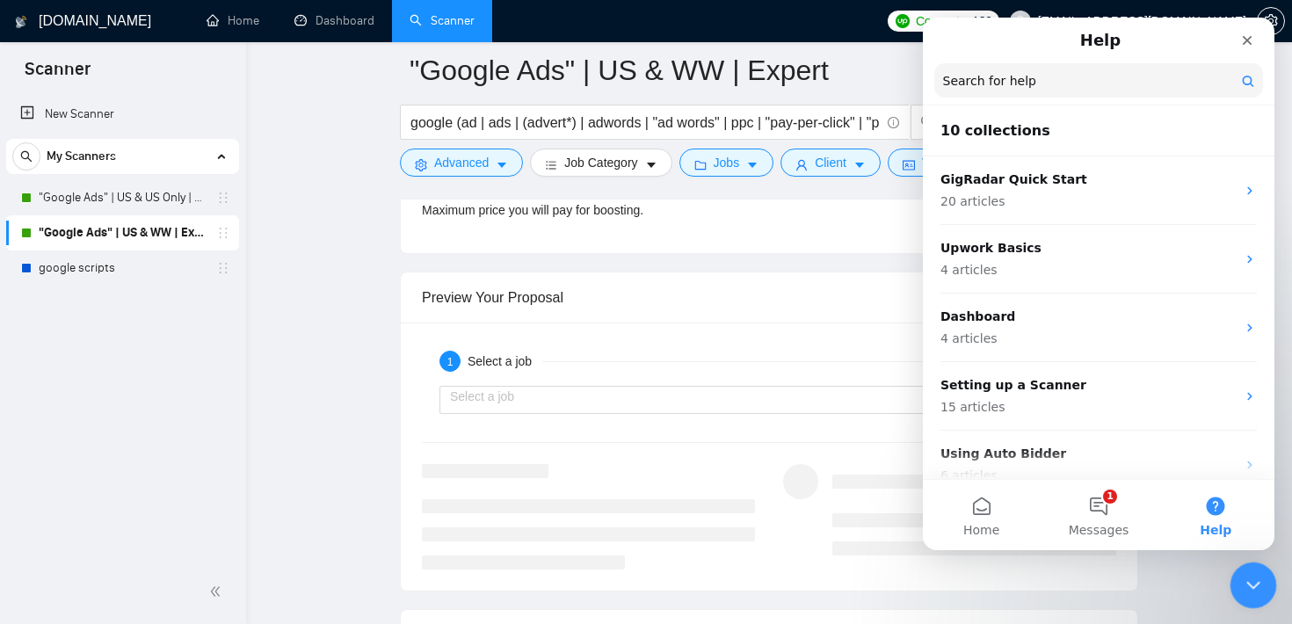
click at [1247, 574] on icon "Close Intercom Messenger" at bounding box center [1250, 582] width 21 height 21
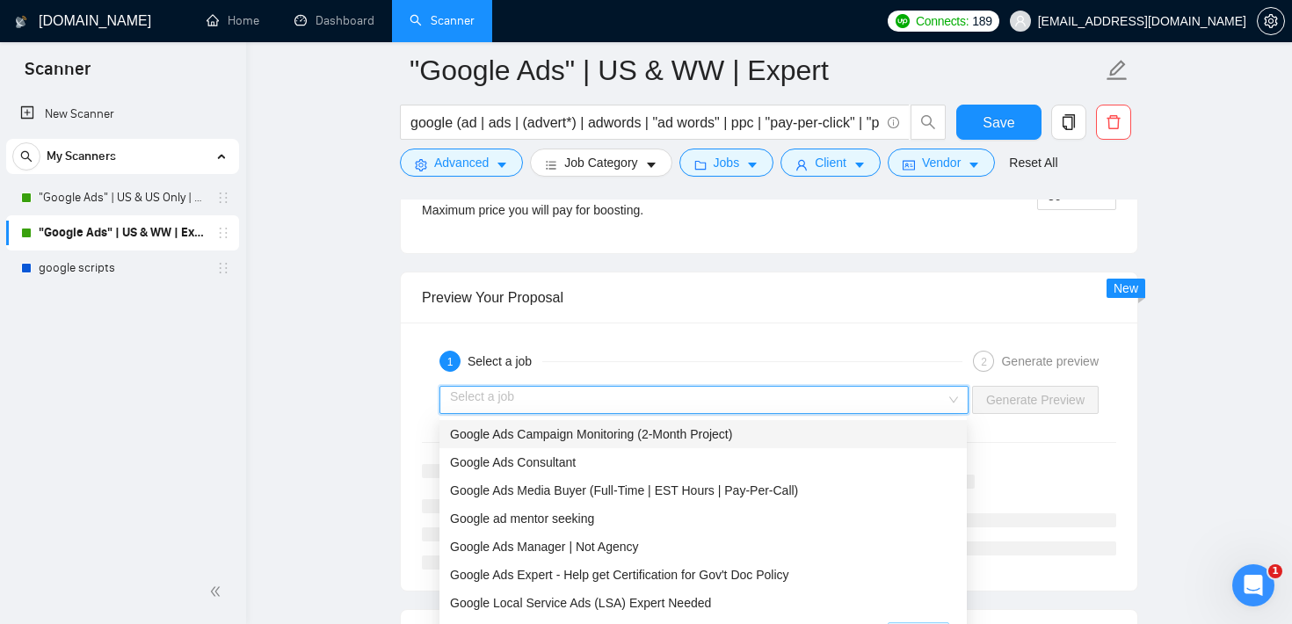
click at [745, 401] on input "search" at bounding box center [698, 400] width 496 height 26
click at [691, 289] on div "Preview Your Proposal" at bounding box center [769, 298] width 695 height 50
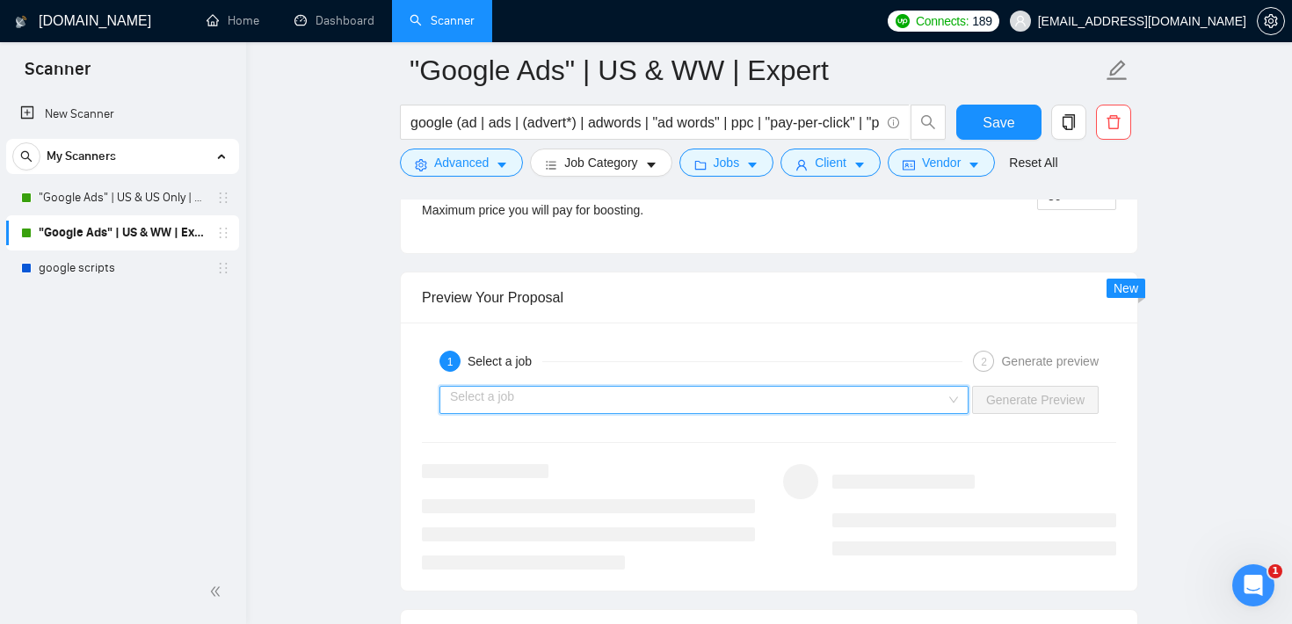
click at [673, 407] on input "search" at bounding box center [698, 400] width 496 height 26
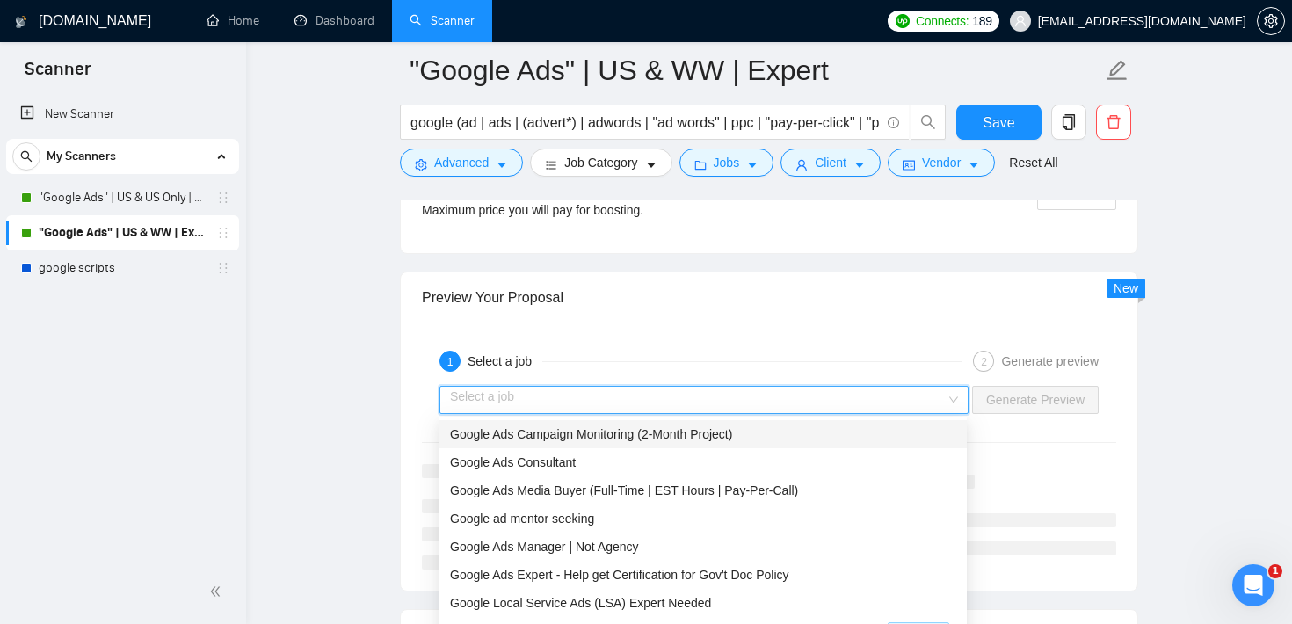
click at [702, 317] on div "Preview Your Proposal" at bounding box center [769, 298] width 695 height 50
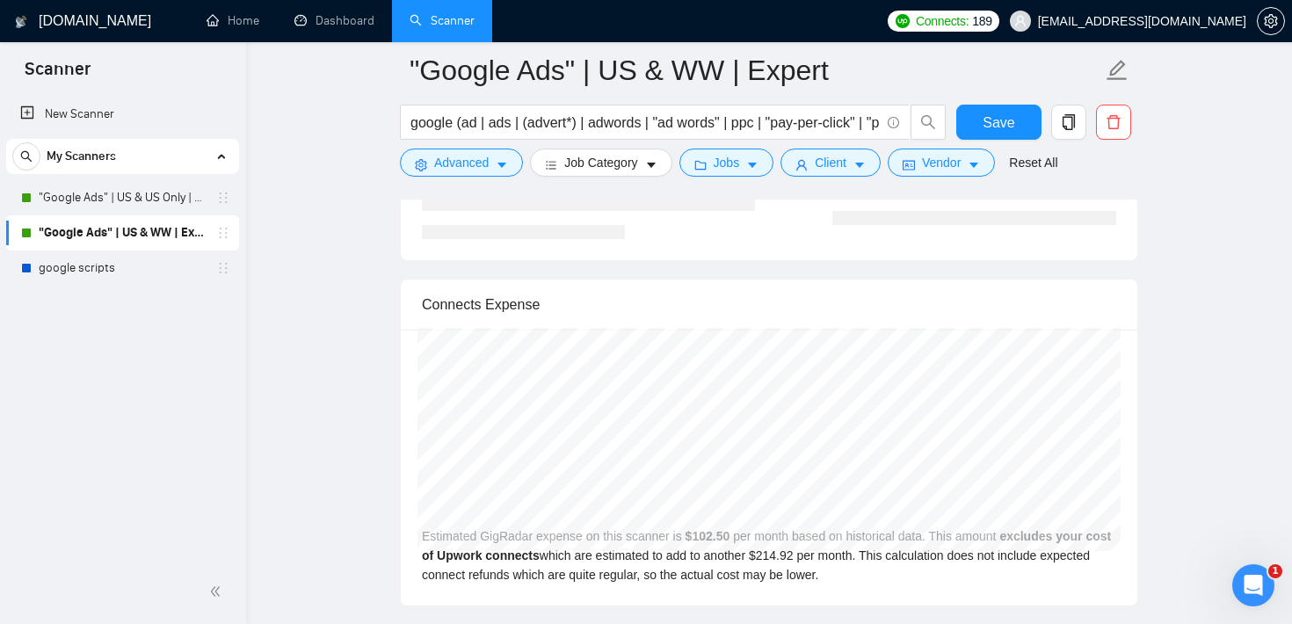
scroll to position [3676, 0]
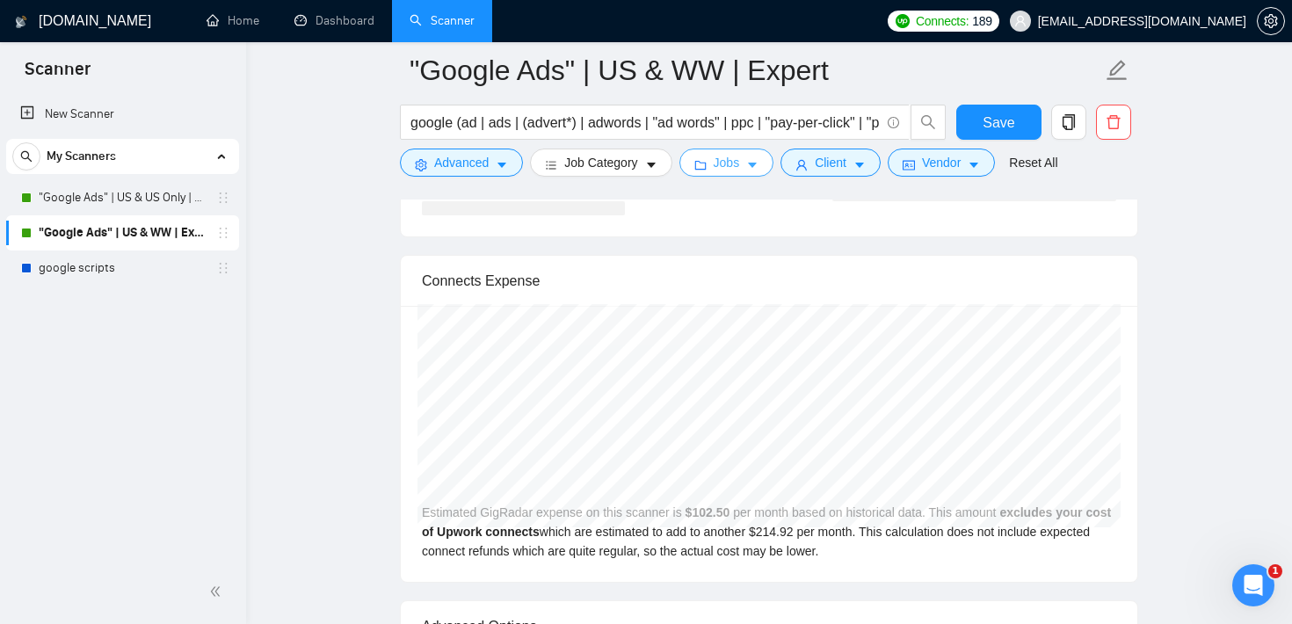
click at [755, 156] on button "Jobs" at bounding box center [727, 163] width 95 height 28
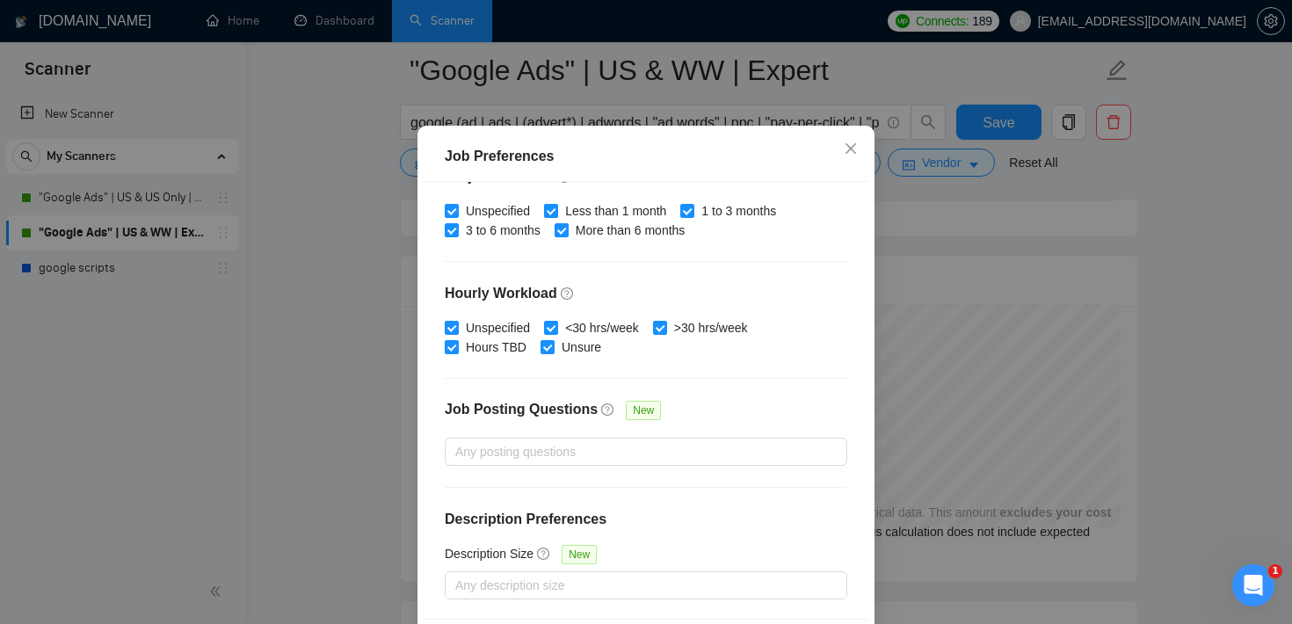
click at [556, 218] on span at bounding box center [551, 211] width 14 height 14
click at [556, 216] on input "Less than 1 month" at bounding box center [550, 210] width 12 height 12
checkbox input "false"
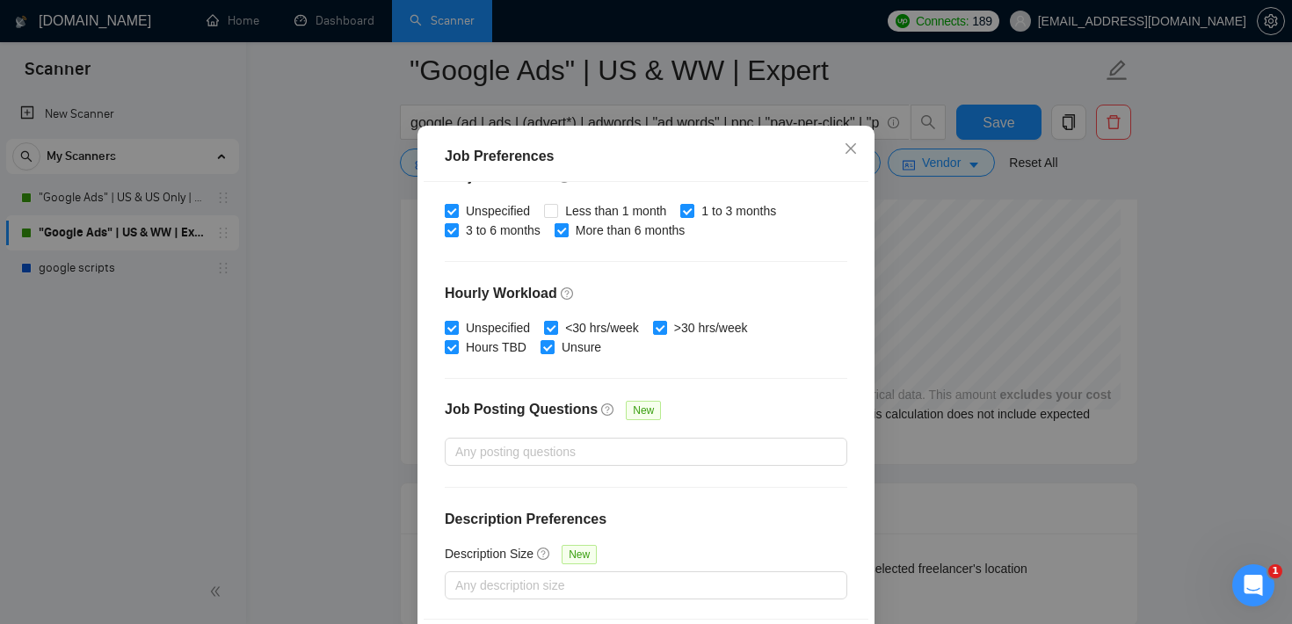
click at [567, 236] on input "More than 6 months" at bounding box center [561, 229] width 12 height 12
checkbox input "false"
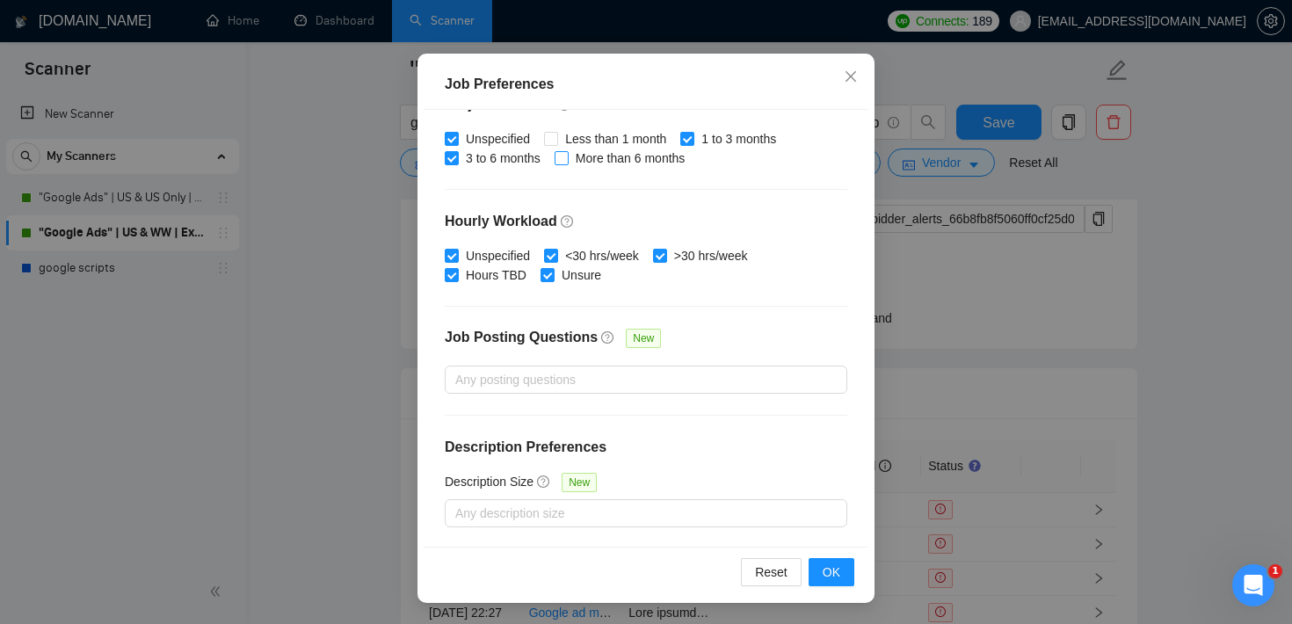
scroll to position [4645, 0]
click at [839, 574] on span "OK" at bounding box center [832, 572] width 18 height 19
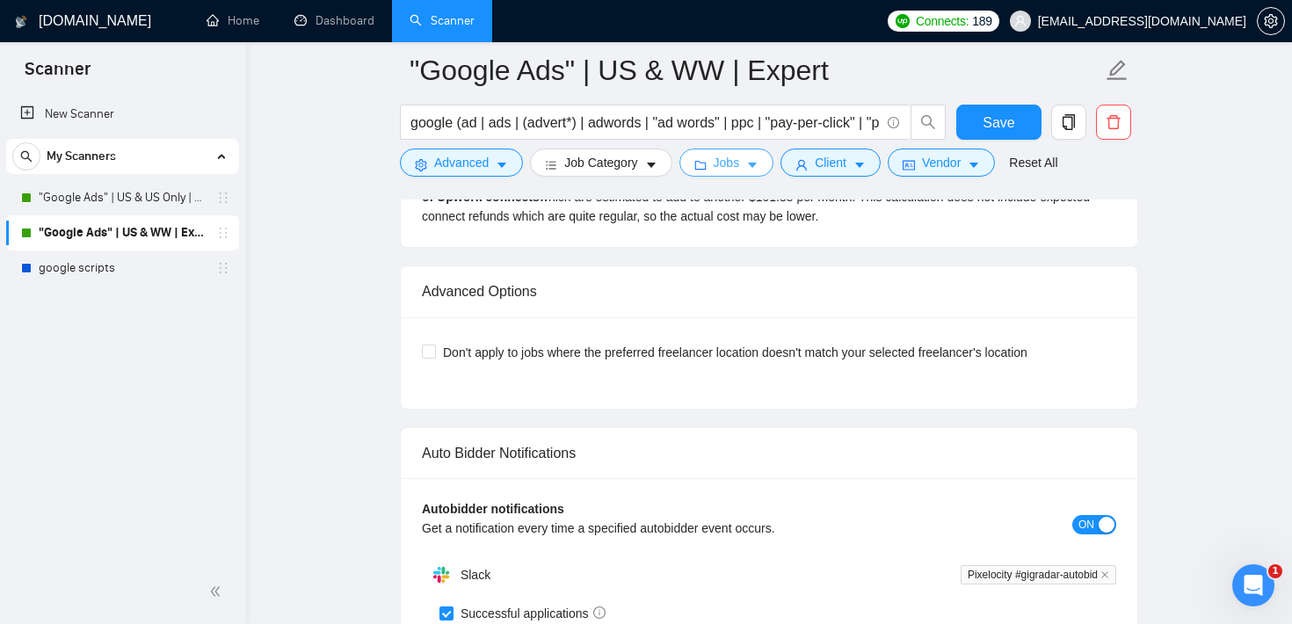
scroll to position [4114, 0]
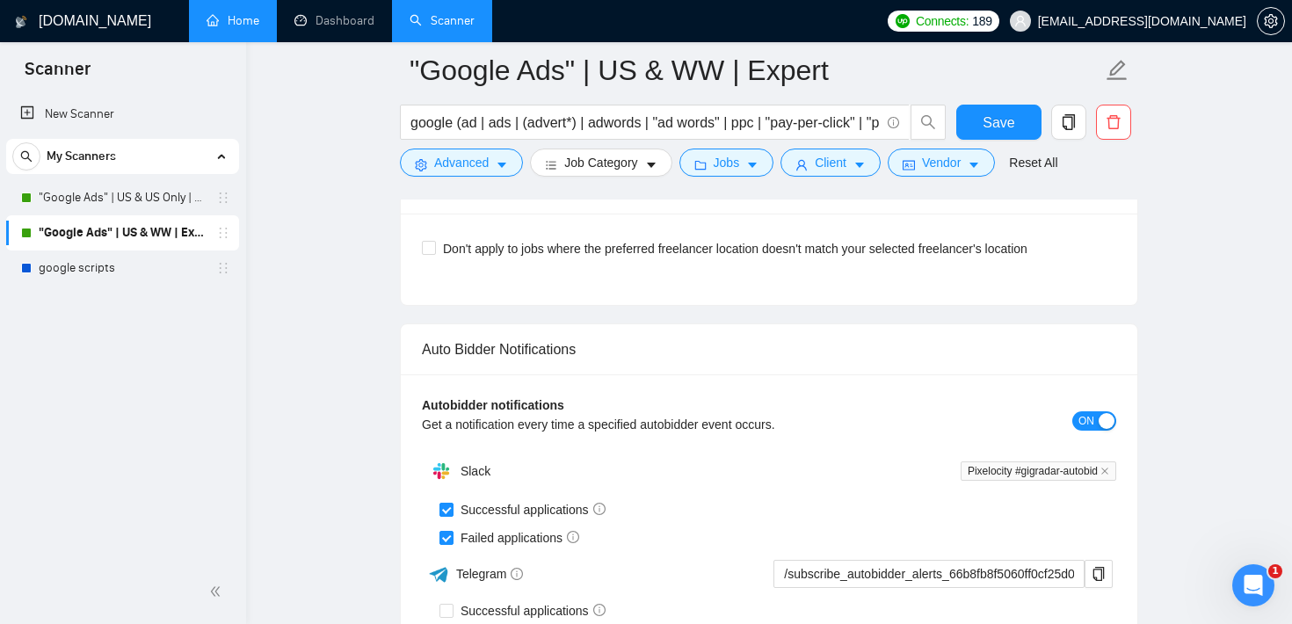
click at [252, 28] on link "Home" at bounding box center [233, 20] width 53 height 15
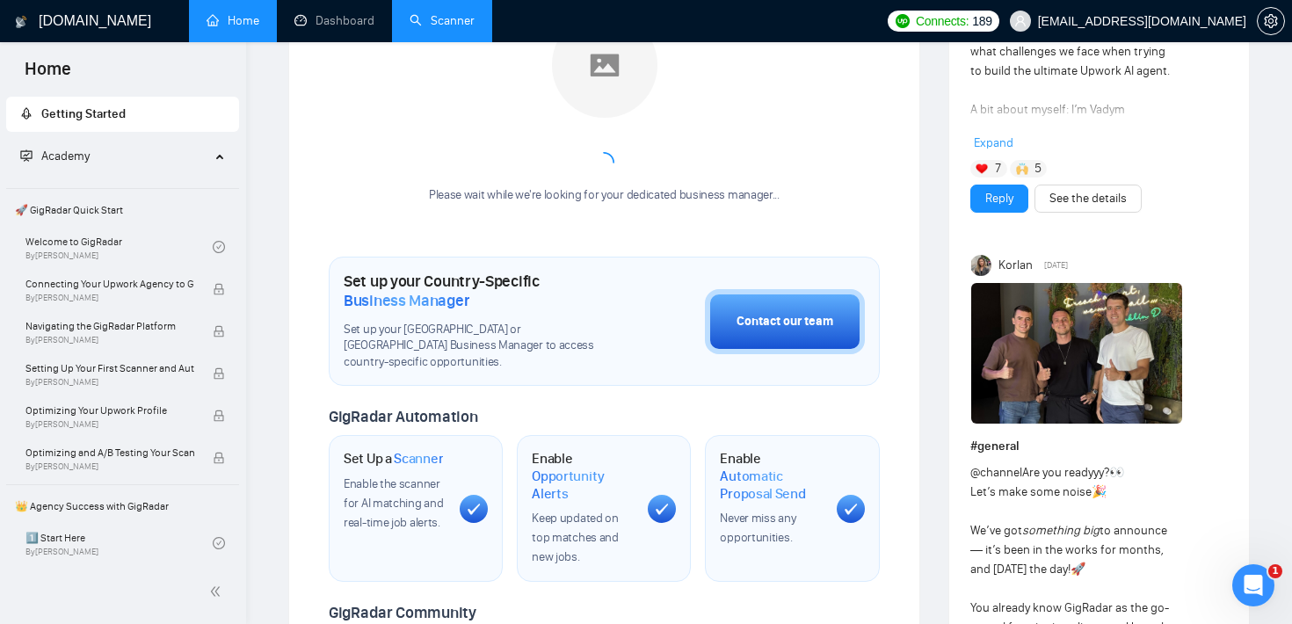
click at [460, 21] on link "Scanner" at bounding box center [442, 20] width 65 height 15
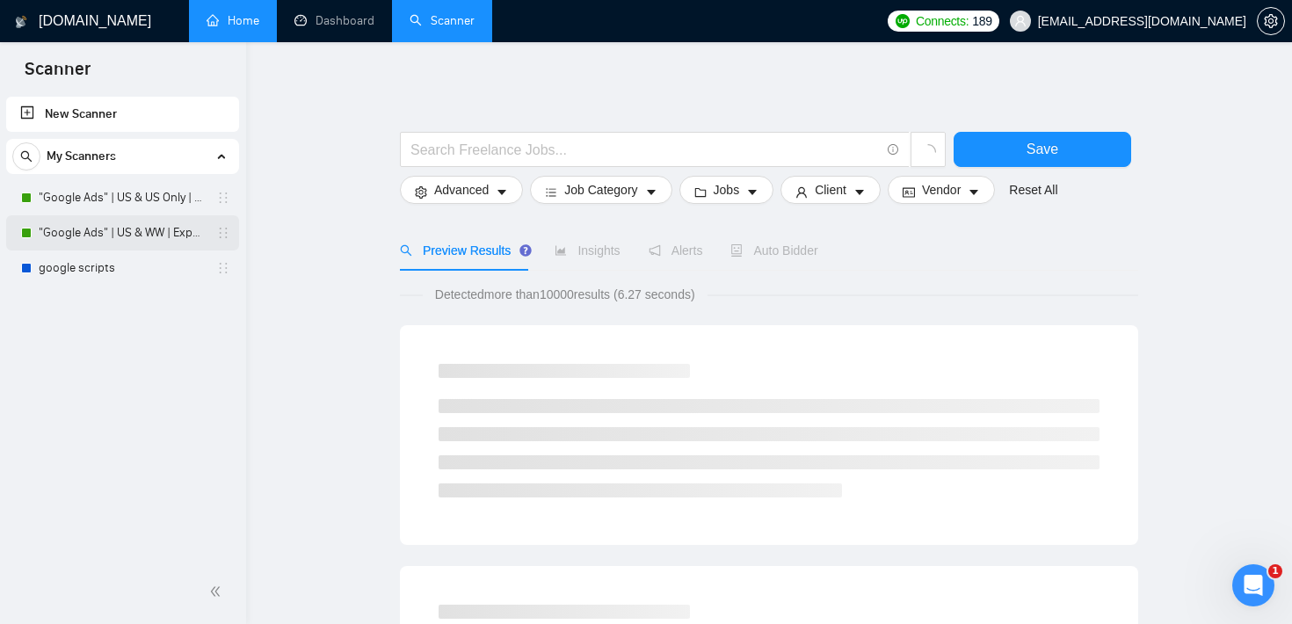
click at [149, 233] on link ""Google Ads" | US & WW | Expert" at bounding box center [122, 232] width 167 height 35
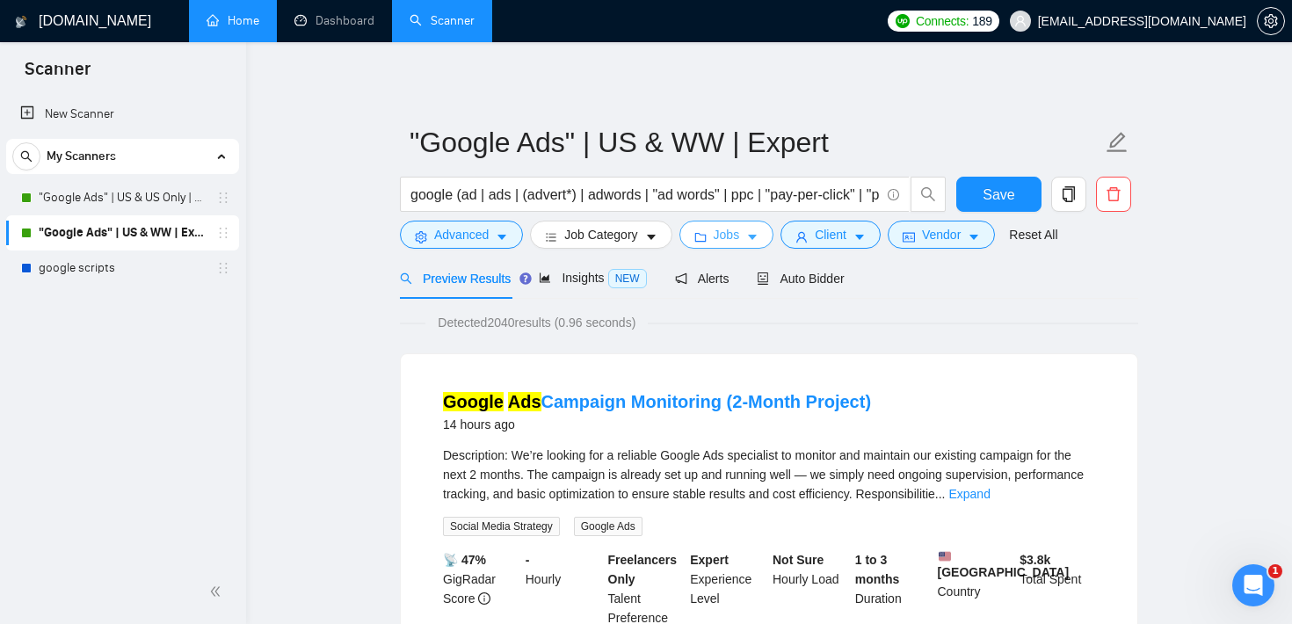
click at [740, 236] on span "Jobs" at bounding box center [727, 234] width 26 height 19
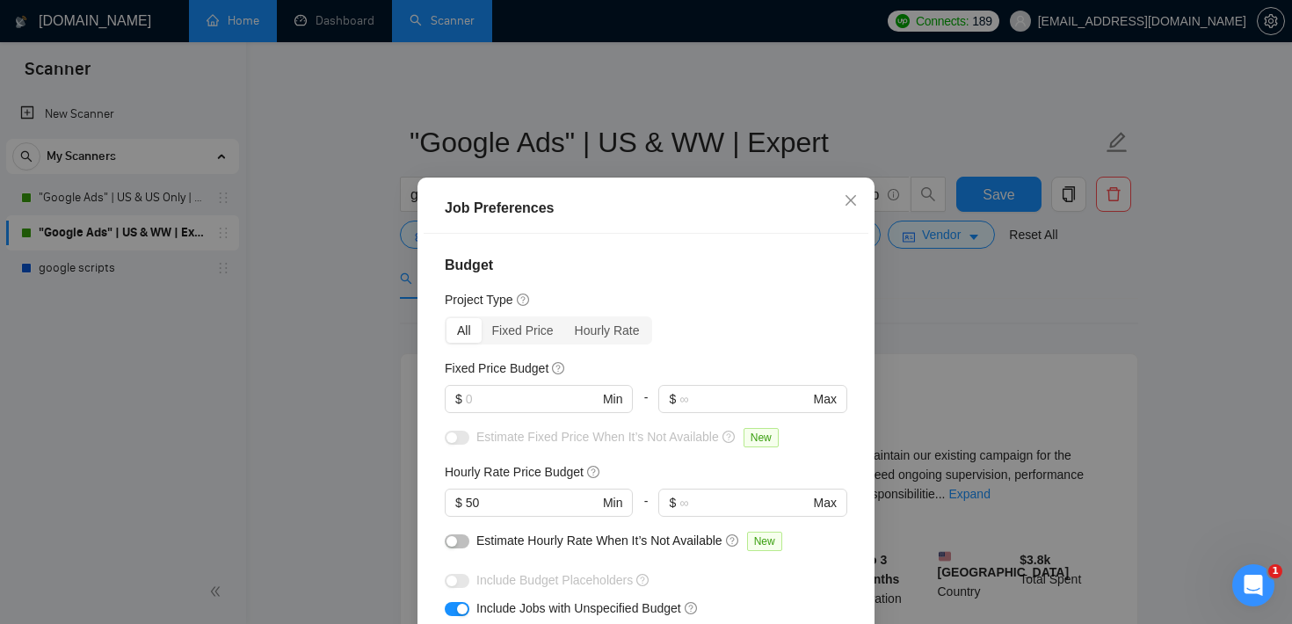
click at [526, 383] on div "Fixed Price Budget $ Min - $ Max" at bounding box center [646, 393] width 403 height 69
click at [525, 398] on input "text" at bounding box center [532, 398] width 133 height 19
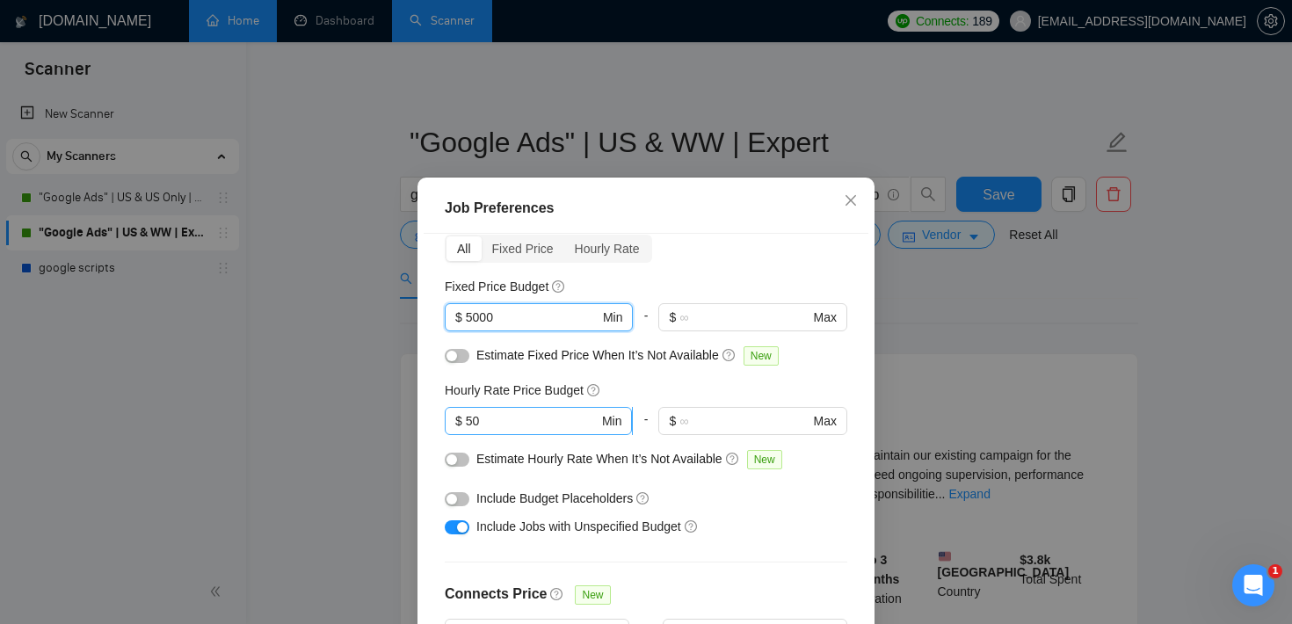
scroll to position [98, 0]
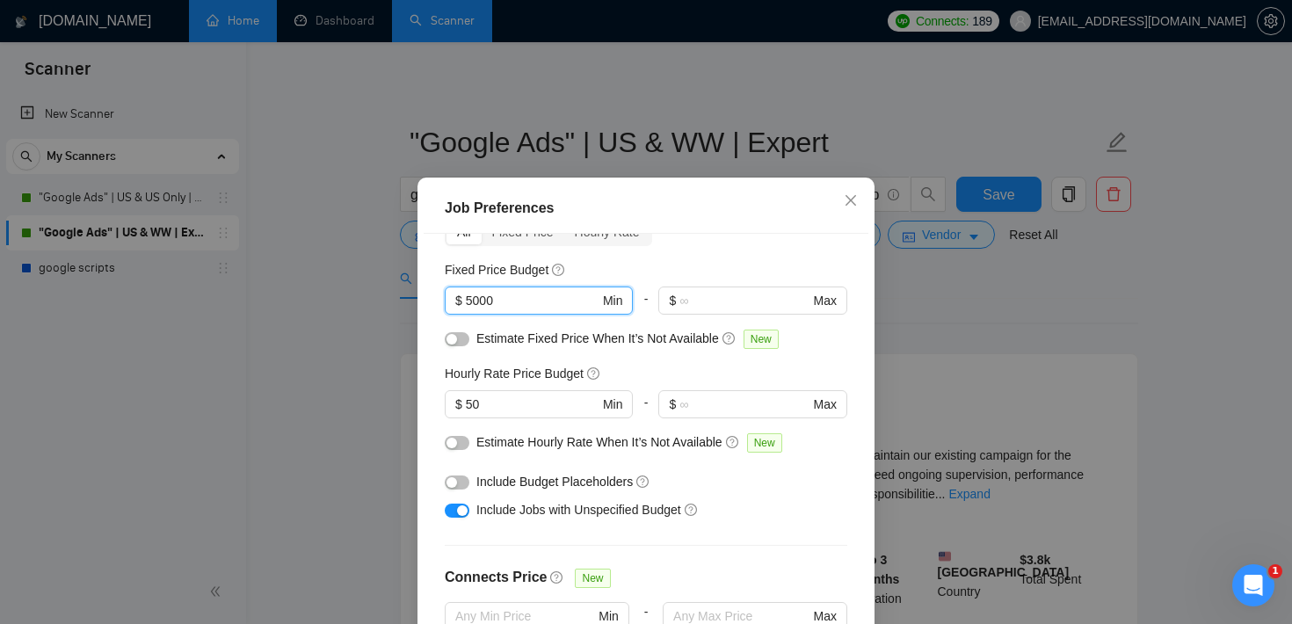
type input "5000"
click at [462, 513] on div "button" at bounding box center [462, 510] width 11 height 11
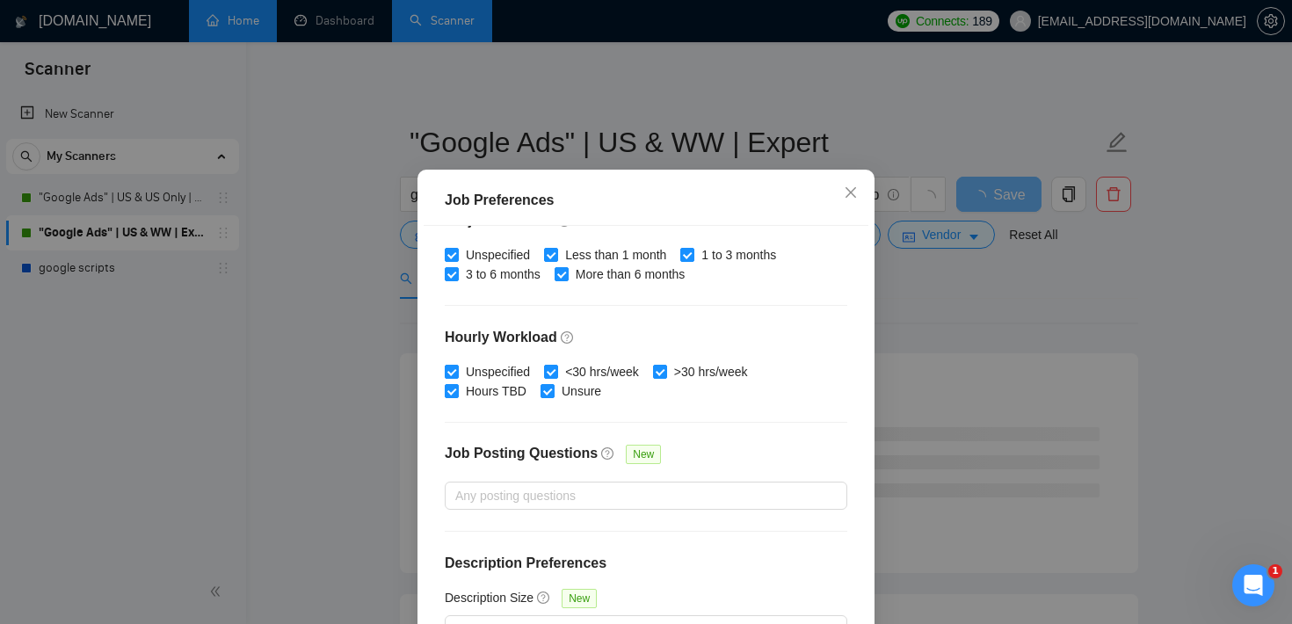
scroll to position [0, 0]
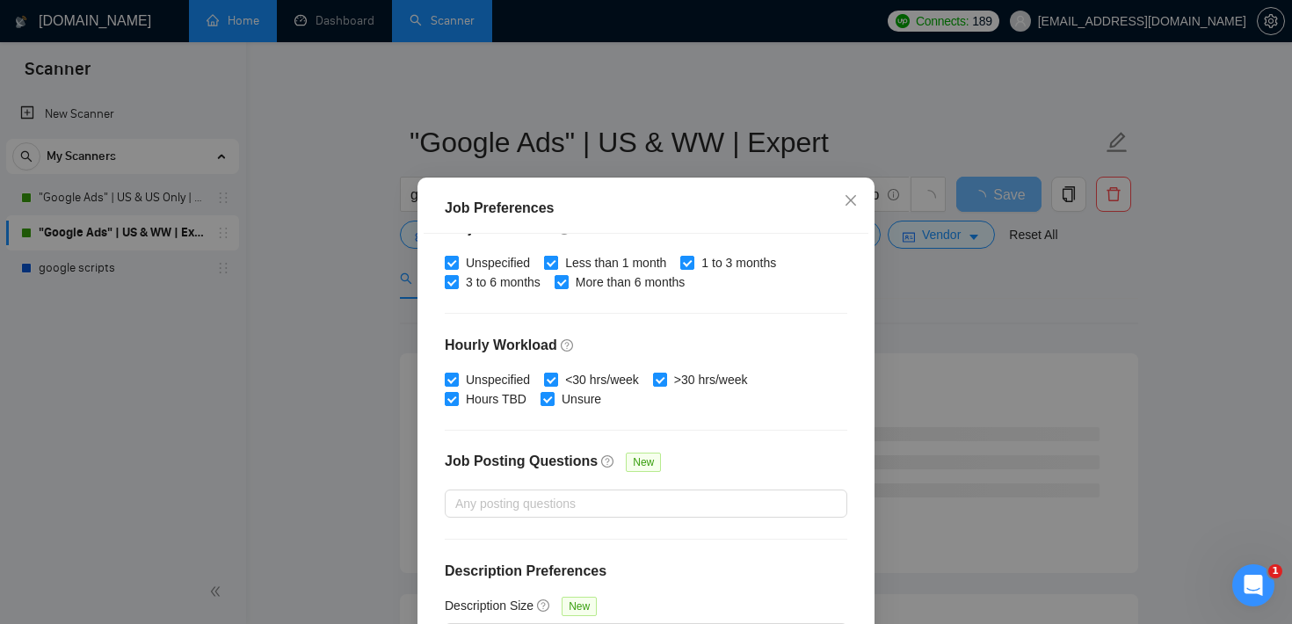
click at [556, 264] on input "Less than 1 month" at bounding box center [550, 262] width 12 height 12
checkbox input "false"
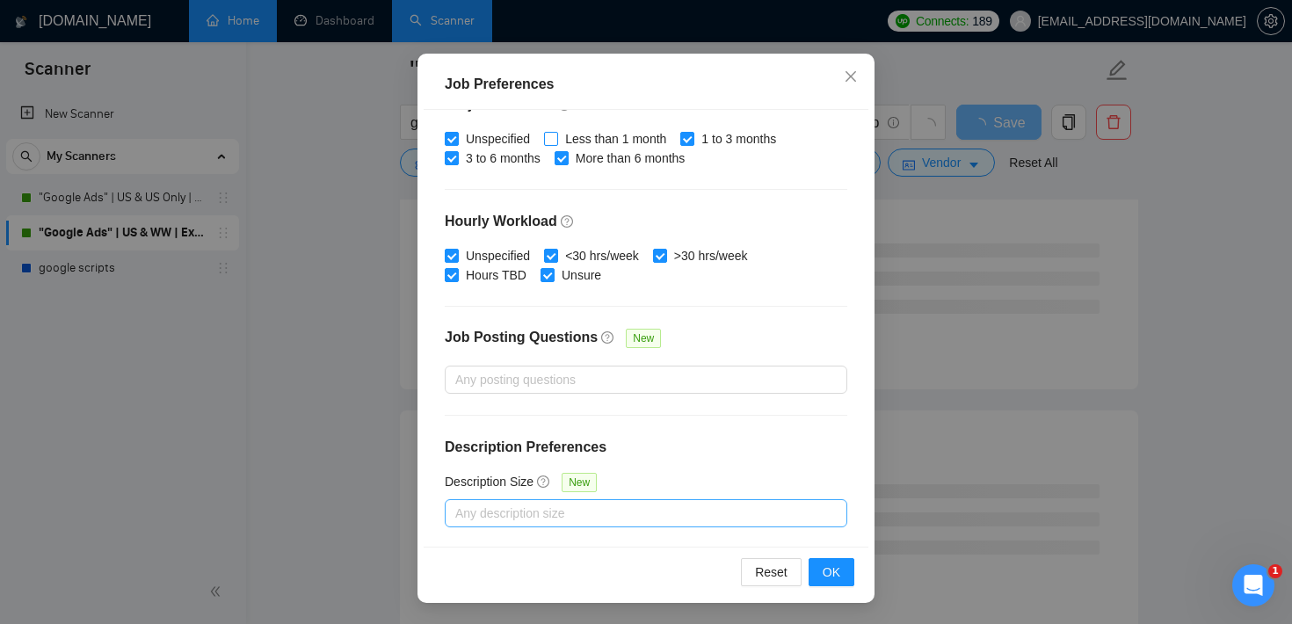
scroll to position [737, 0]
click at [840, 576] on button "OK" at bounding box center [832, 572] width 46 height 28
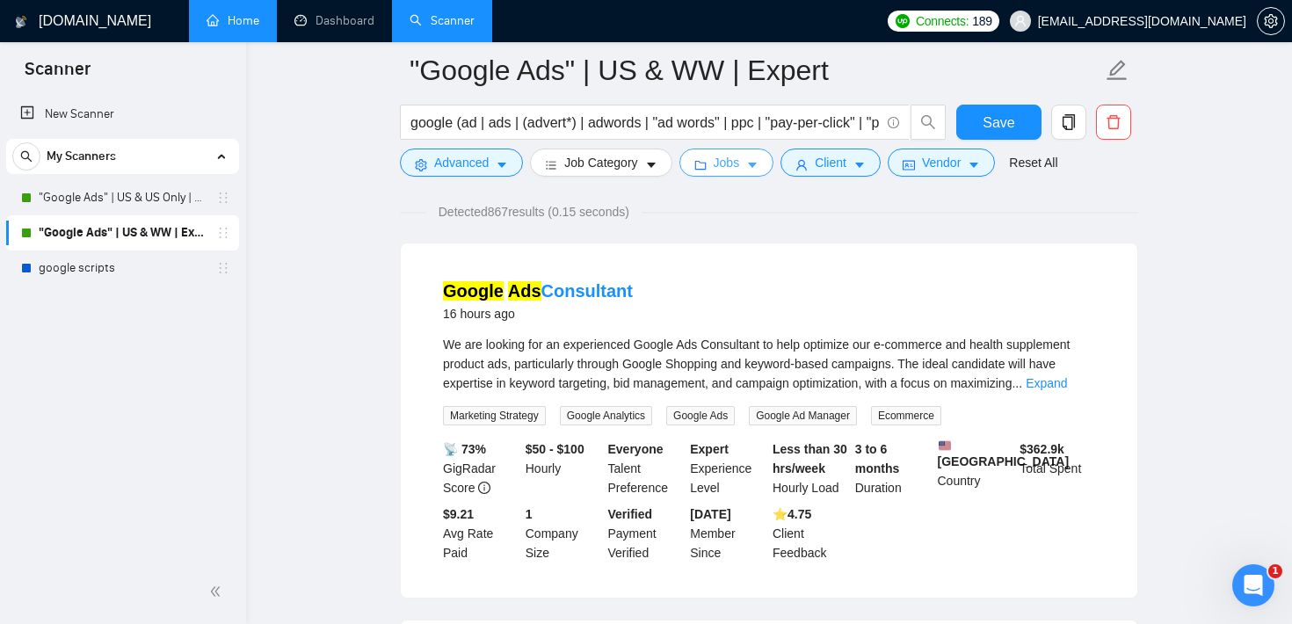
scroll to position [127, 0]
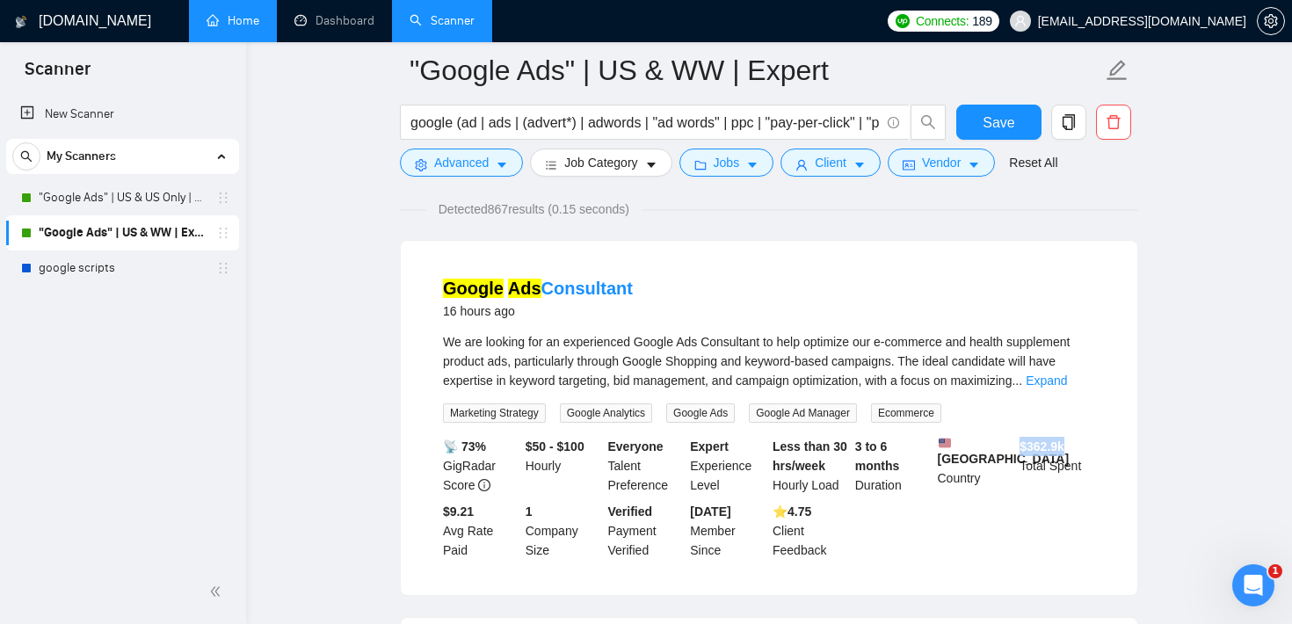
drag, startPoint x: 1018, startPoint y: 445, endPoint x: 1072, endPoint y: 443, distance: 53.7
click at [1072, 441] on div "$ 362.9k Total Spent" at bounding box center [1057, 466] width 83 height 58
drag, startPoint x: 856, startPoint y: 444, endPoint x: 906, endPoint y: 461, distance: 52.8
click at [906, 461] on div "3 to 6 months Duration" at bounding box center [893, 466] width 83 height 58
click at [1018, 440] on div "$ 362.9k Total Spent" at bounding box center [1057, 466] width 83 height 58
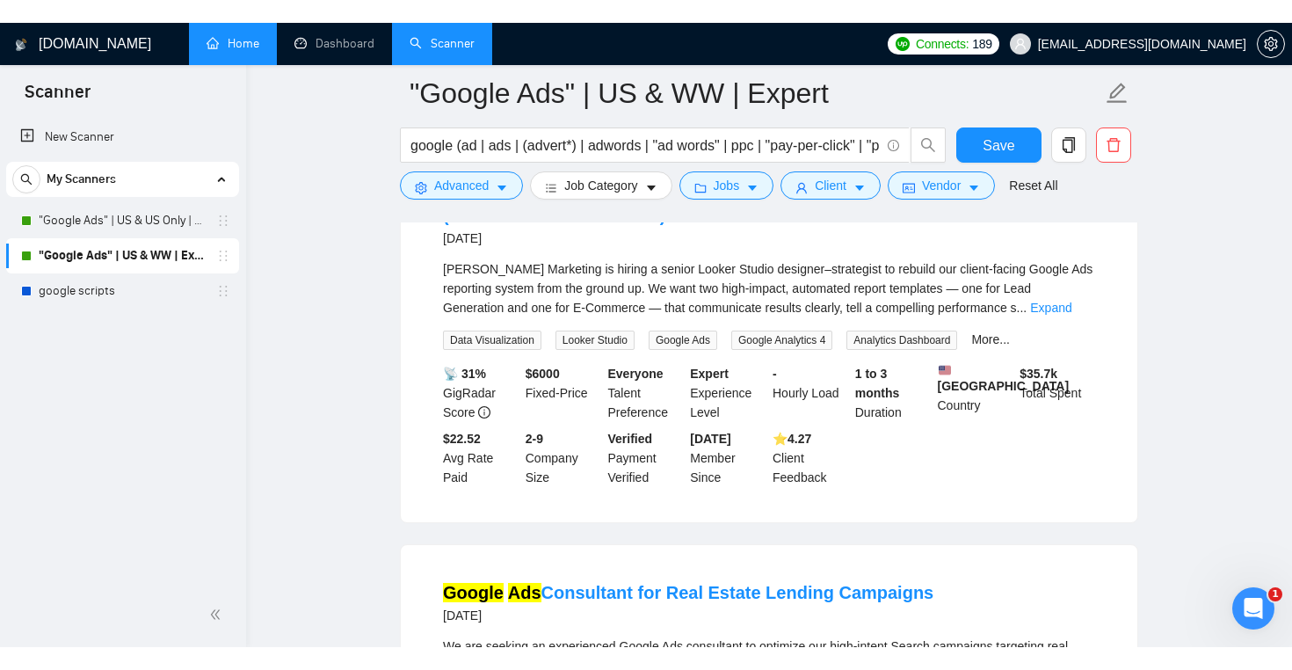
scroll to position [1828, 0]
